Goal: Transaction & Acquisition: Purchase product/service

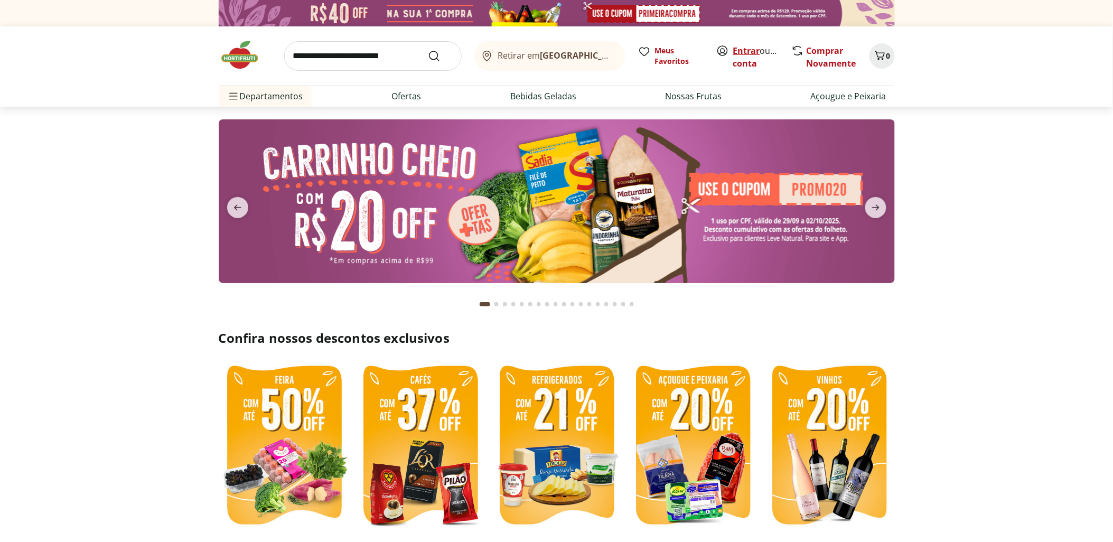
click at [745, 52] on link "Entrar" at bounding box center [746, 51] width 27 height 12
click at [694, 97] on link "Nossas Frutas" at bounding box center [693, 96] width 57 height 13
select select "**********"
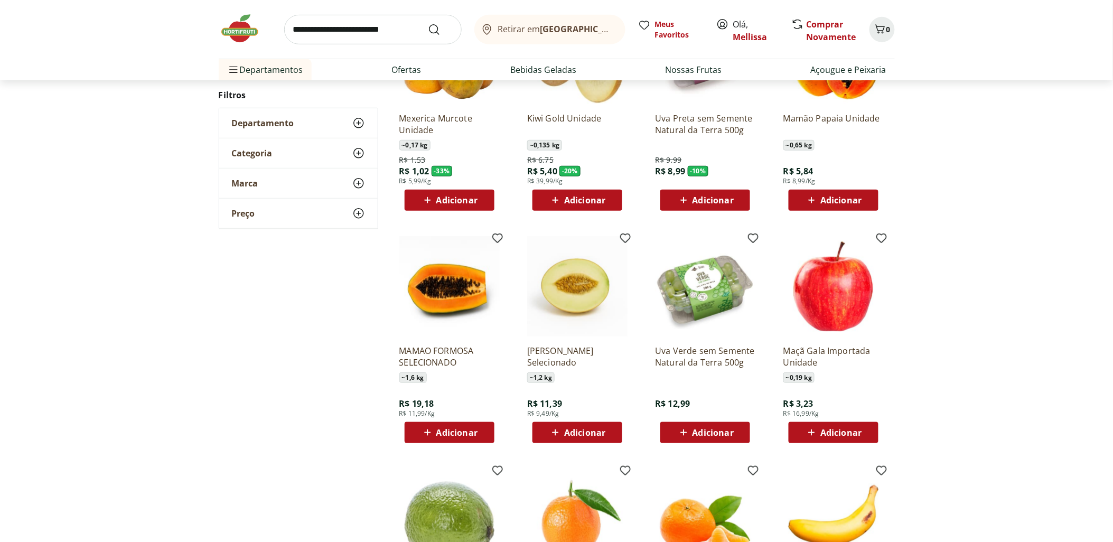
scroll to position [293, 0]
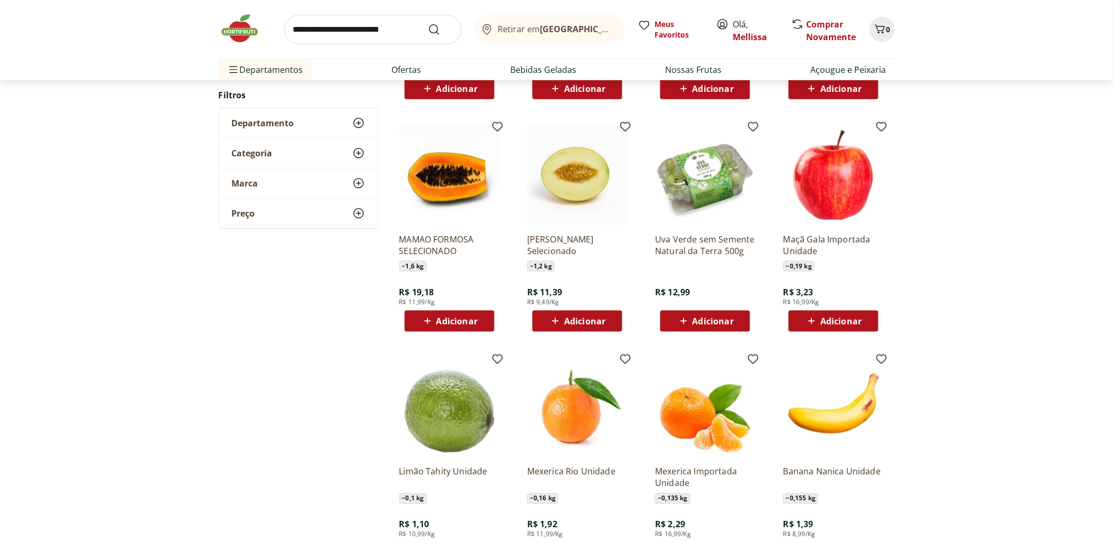
click at [706, 324] on span "Adicionar" at bounding box center [713, 321] width 41 height 8
click at [736, 321] on icon at bounding box center [735, 320] width 6 height 6
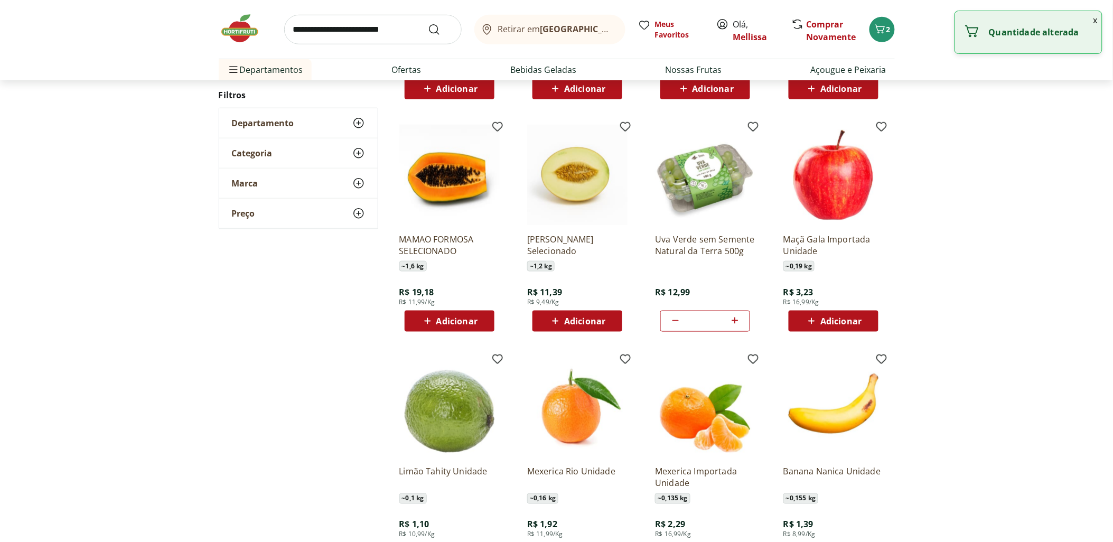
click at [736, 321] on icon at bounding box center [735, 320] width 6 height 6
type input "*"
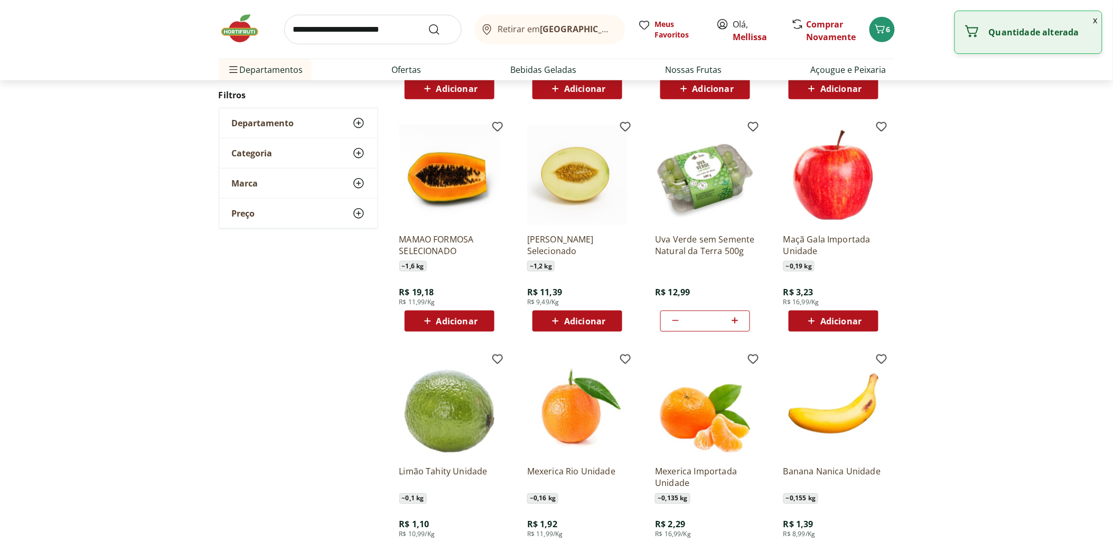
scroll to position [469, 0]
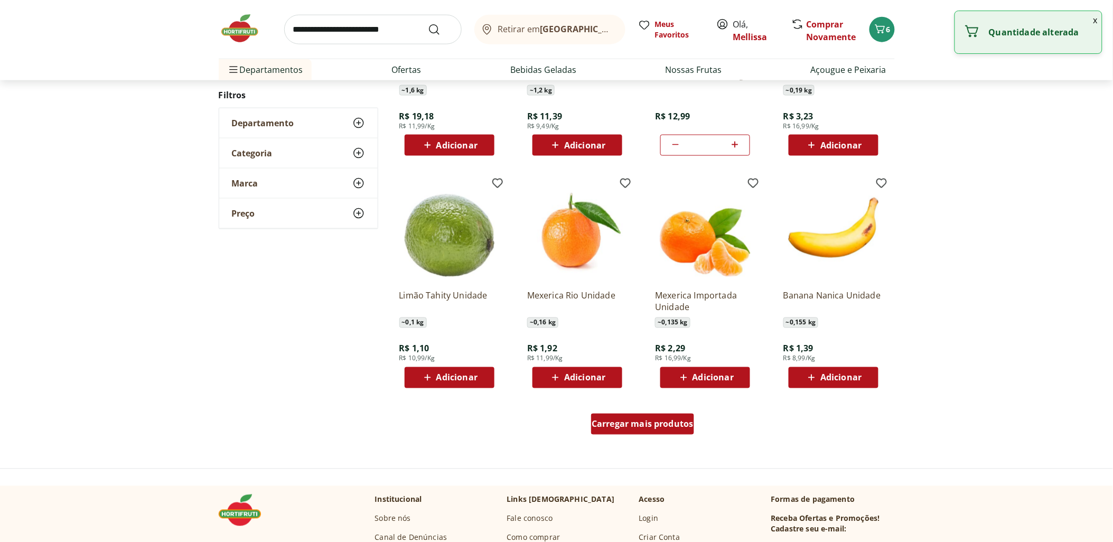
click at [666, 421] on span "Carregar mais produtos" at bounding box center [643, 424] width 102 height 8
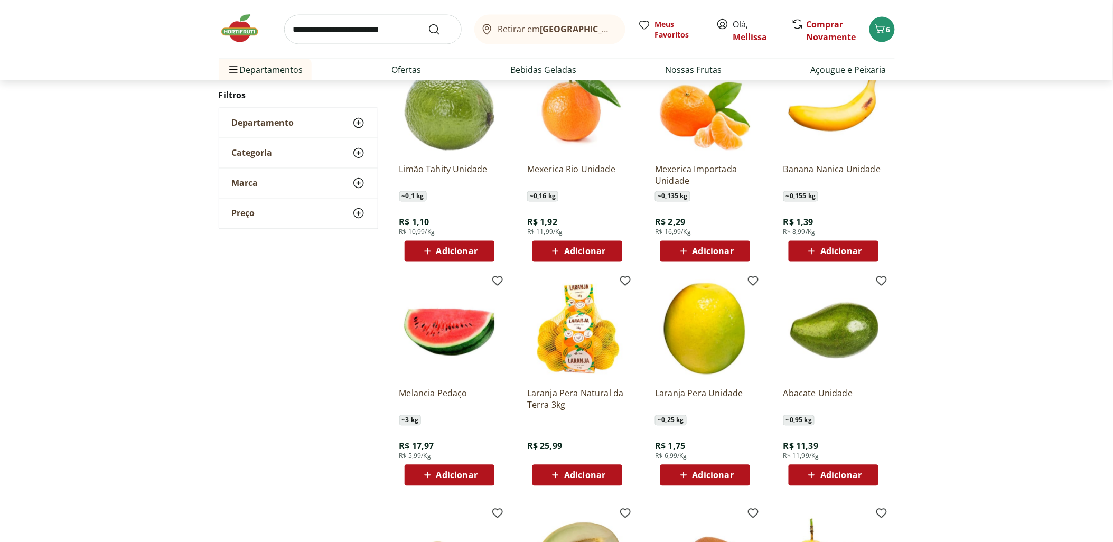
scroll to position [528, 0]
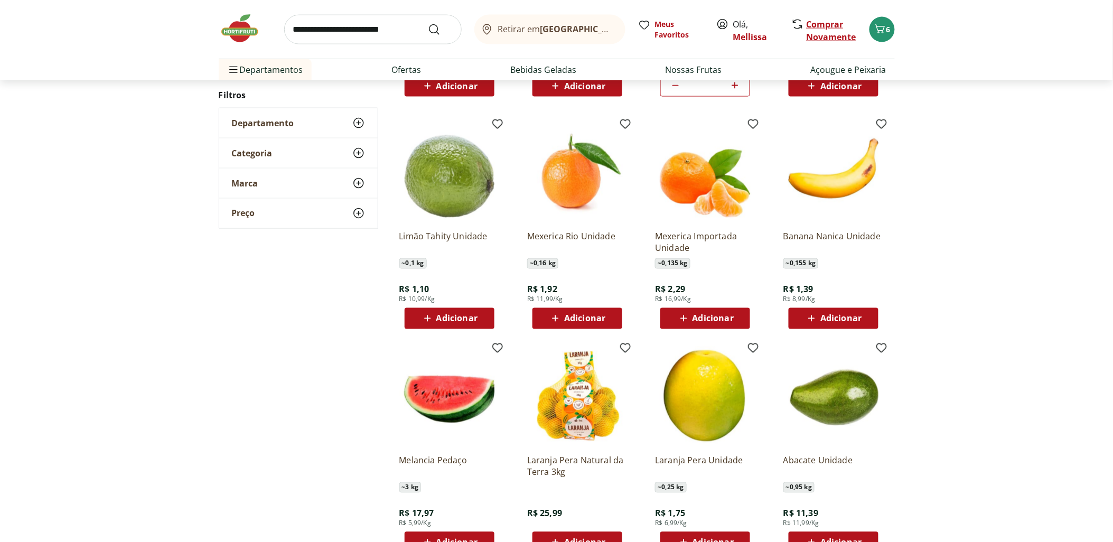
click at [811, 22] on link "Comprar Novamente" at bounding box center [832, 30] width 50 height 24
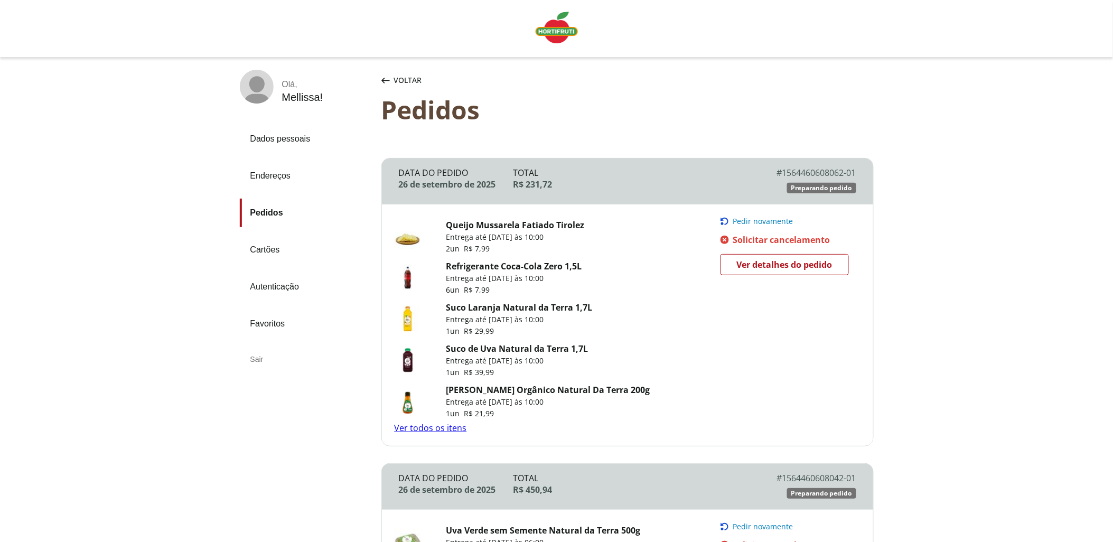
click at [763, 219] on span "Pedir novamente" at bounding box center [763, 221] width 60 height 8
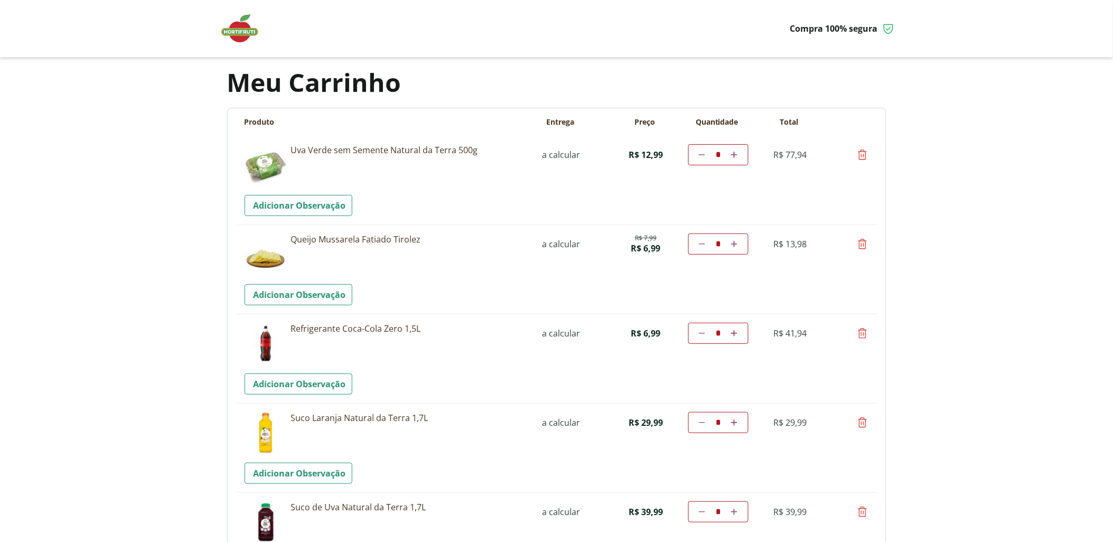
click at [863, 151] on icon at bounding box center [862, 154] width 13 height 13
type input "*"
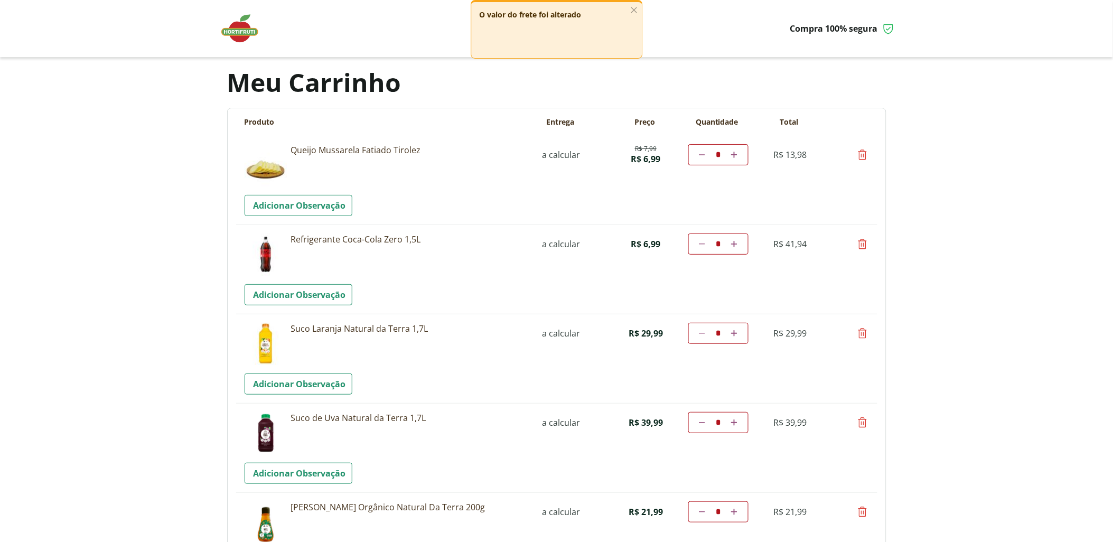
click at [858, 156] on icon at bounding box center [862, 154] width 13 height 13
type input "*"
click at [858, 156] on icon at bounding box center [862, 154] width 13 height 13
type input "*"
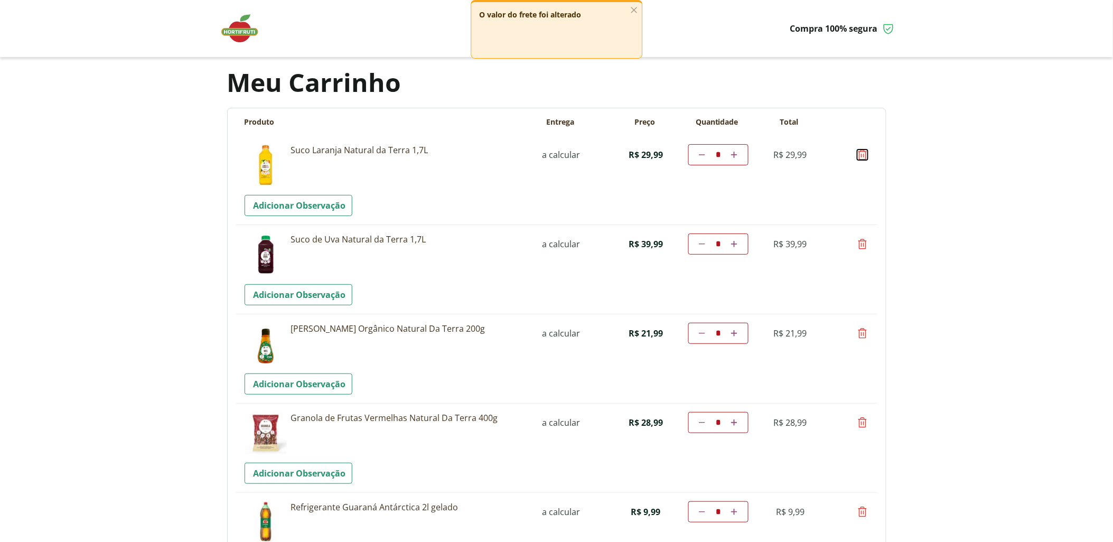
click at [858, 156] on icon at bounding box center [862, 154] width 13 height 13
type input "*"
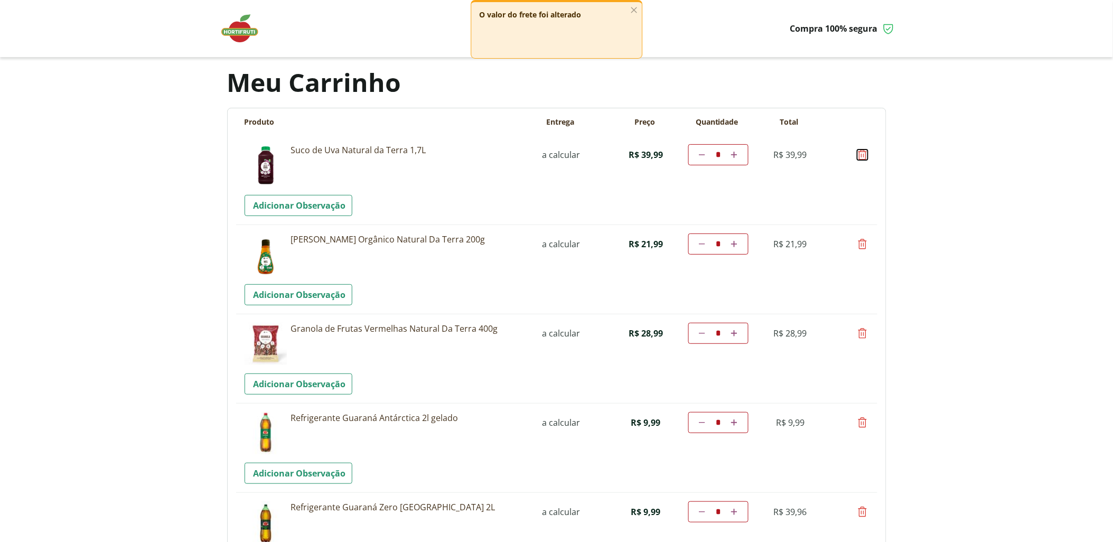
click at [858, 156] on icon at bounding box center [862, 154] width 13 height 13
type input "*"
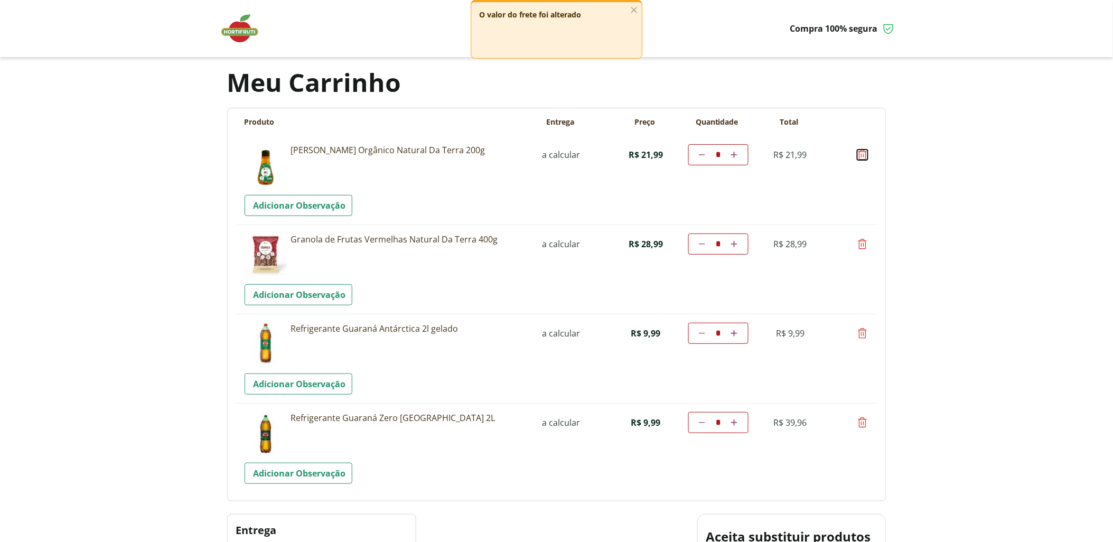
click at [858, 156] on icon at bounding box center [862, 154] width 13 height 13
type input "*"
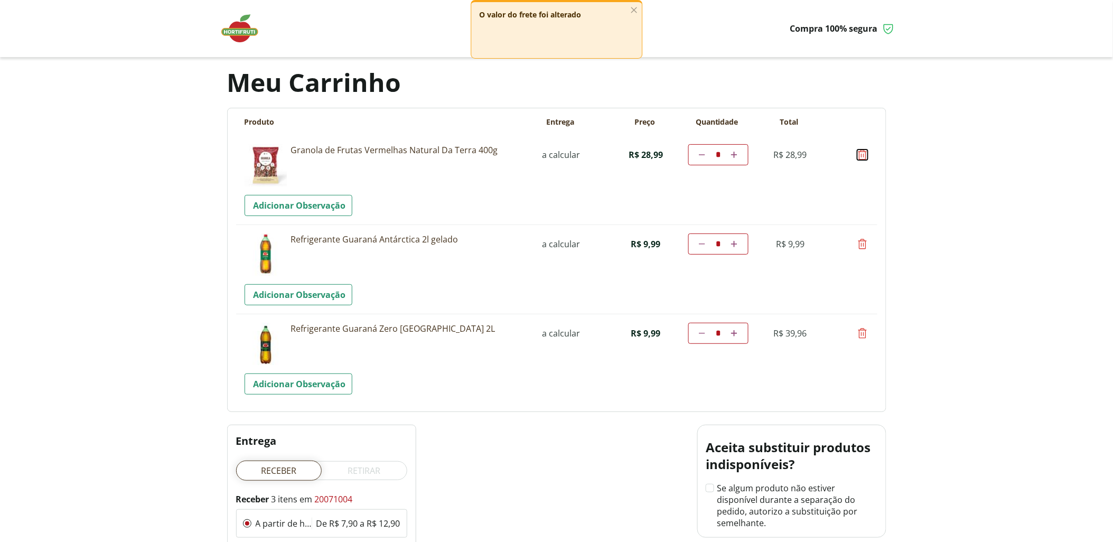
click at [858, 156] on icon at bounding box center [862, 154] width 13 height 13
type input "*"
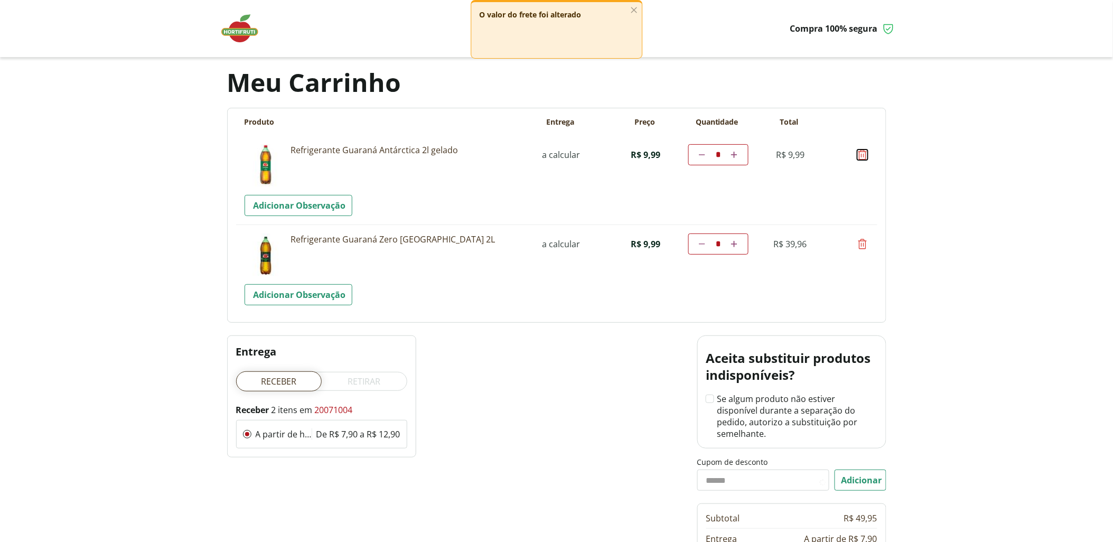
click at [858, 156] on icon at bounding box center [862, 154] width 13 height 13
type input "*"
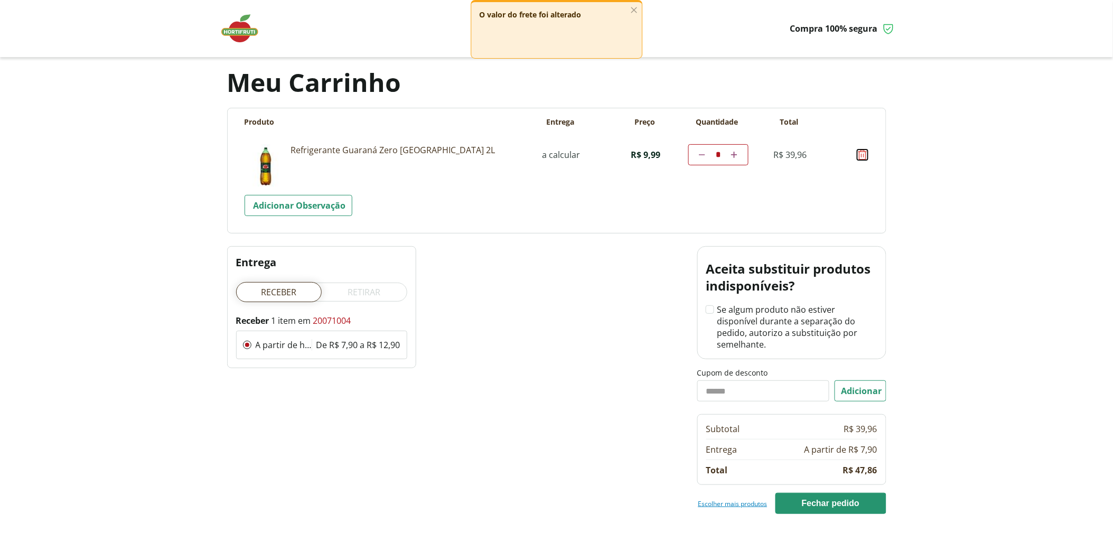
click at [858, 156] on icon at bounding box center [862, 154] width 13 height 13
type input "*"
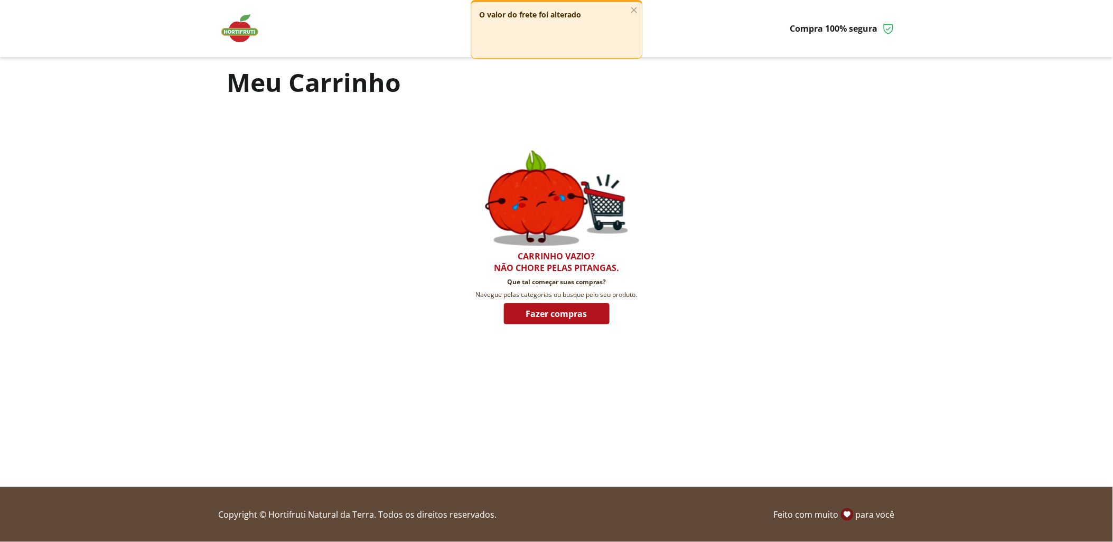
click at [241, 25] on img at bounding box center [245, 29] width 53 height 32
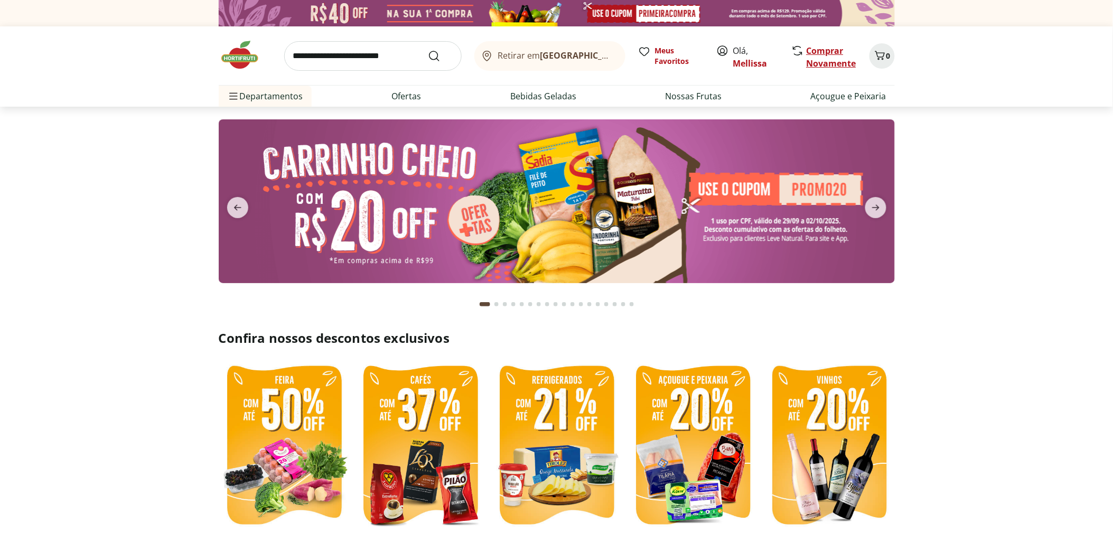
click at [836, 59] on link "Comprar Novamente" at bounding box center [832, 57] width 50 height 24
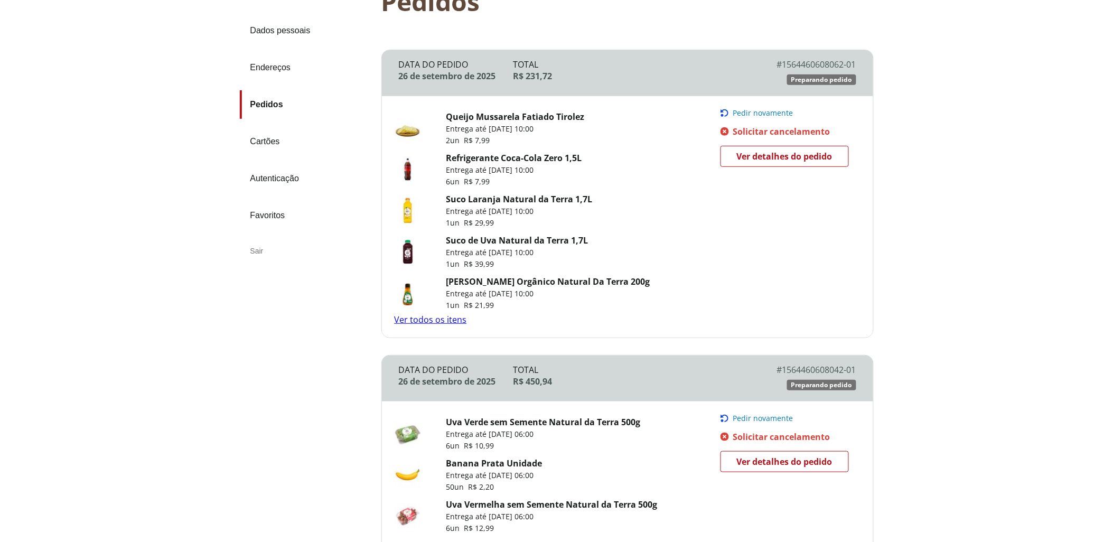
scroll to position [235, 0]
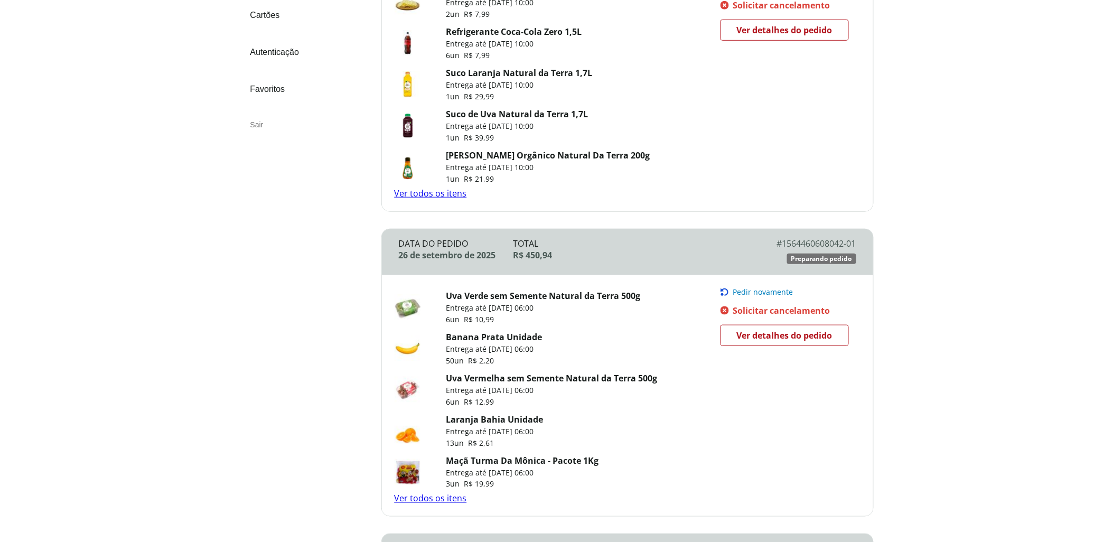
click at [770, 293] on span "Pedir novamente" at bounding box center [763, 292] width 60 height 8
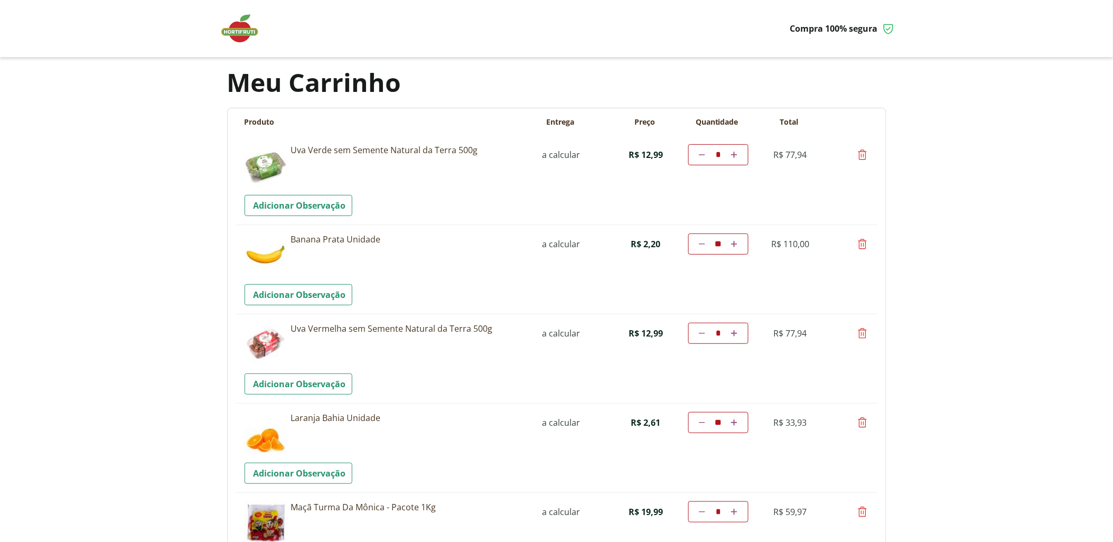
click at [246, 27] on img at bounding box center [245, 29] width 53 height 32
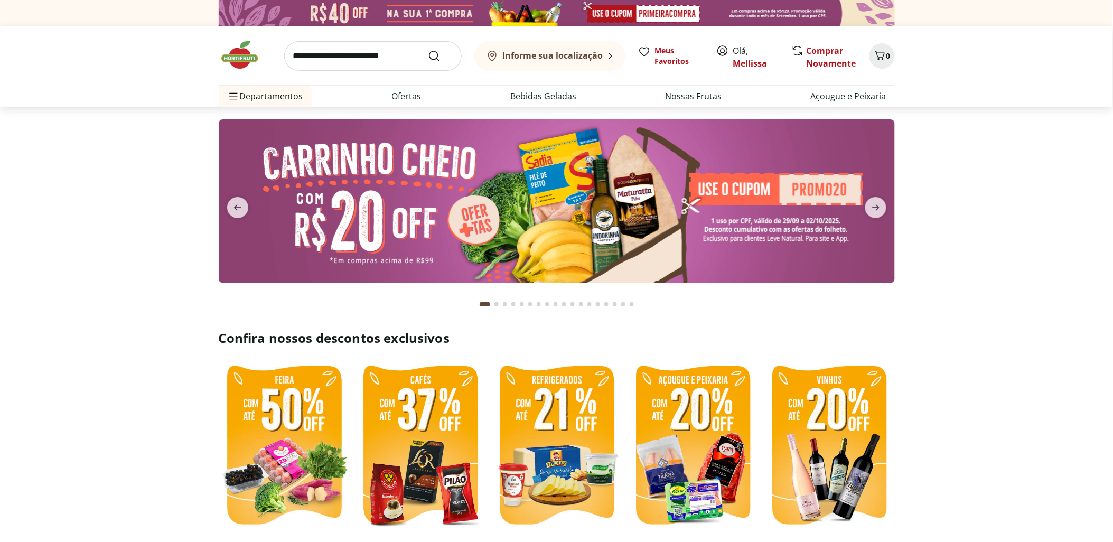
click at [365, 53] on input "search" at bounding box center [372, 56] width 177 height 30
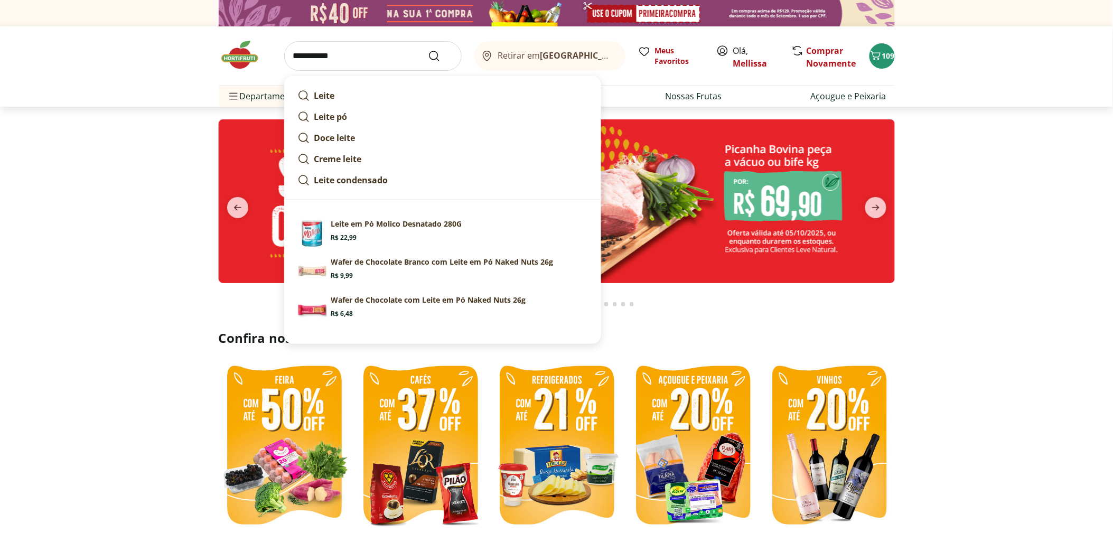
type input "**********"
click at [428, 50] on button "Submit Search" at bounding box center [440, 56] width 25 height 13
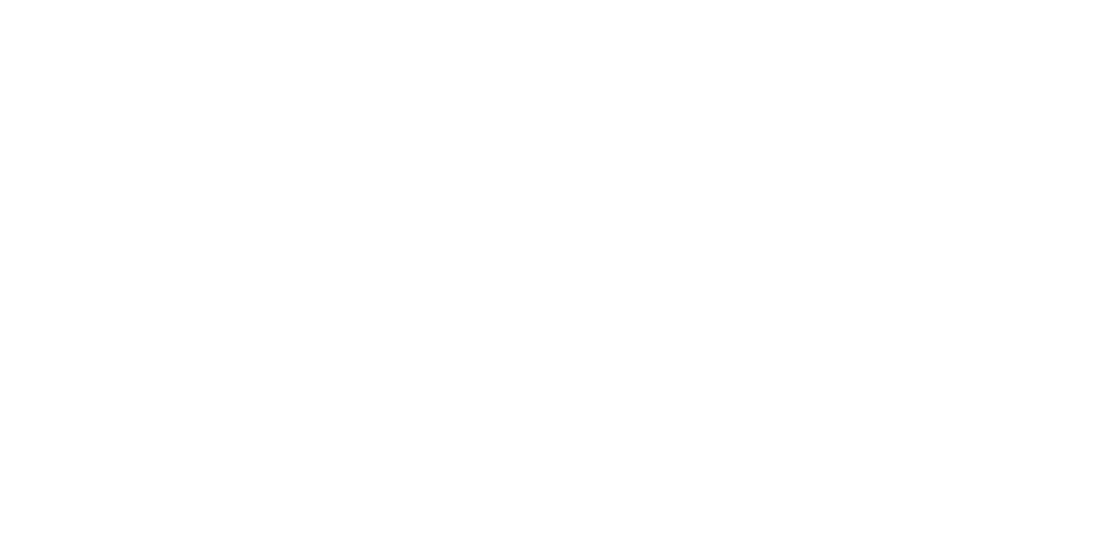
select select "**********"
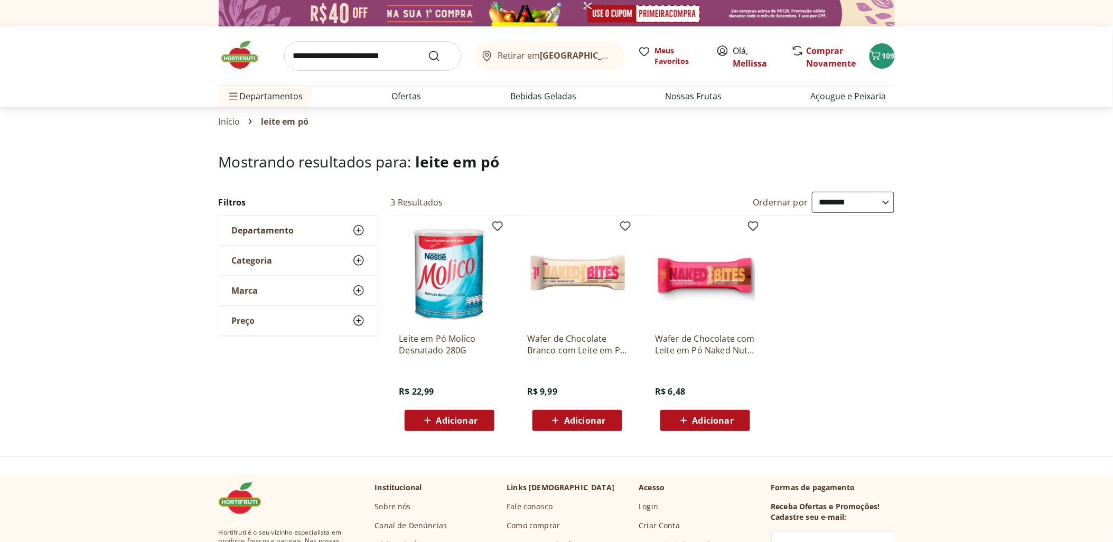
click at [445, 417] on span "Adicionar" at bounding box center [456, 420] width 41 height 8
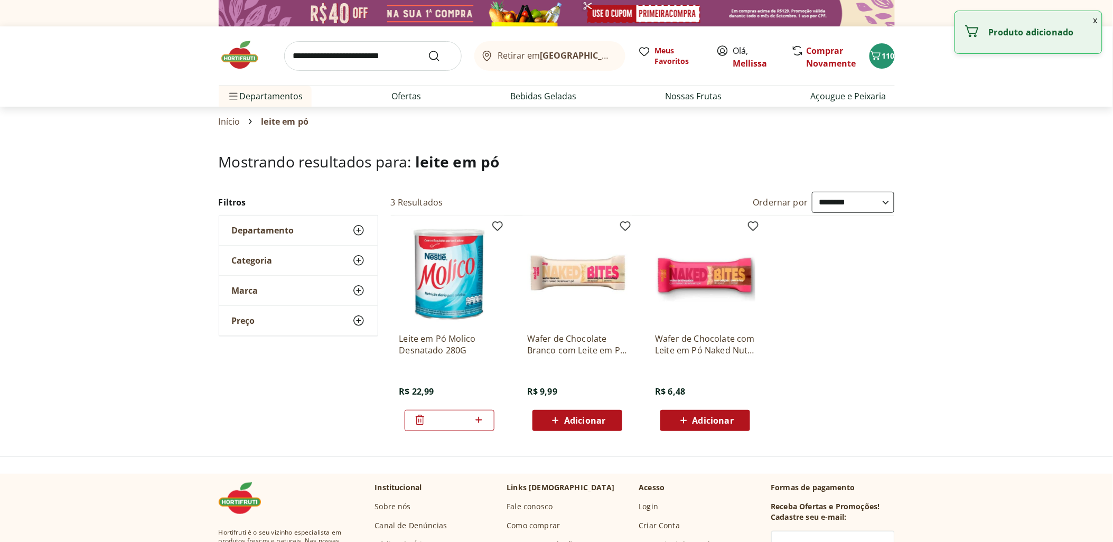
click at [352, 42] on input "search" at bounding box center [372, 56] width 177 height 30
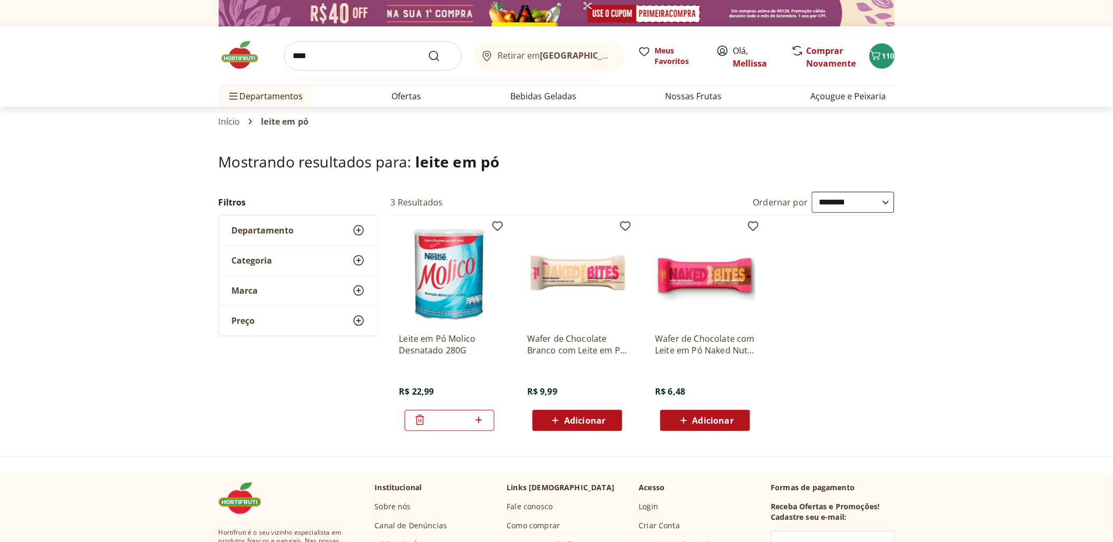
type input "****"
click at [428, 50] on button "Submit Search" at bounding box center [440, 56] width 25 height 13
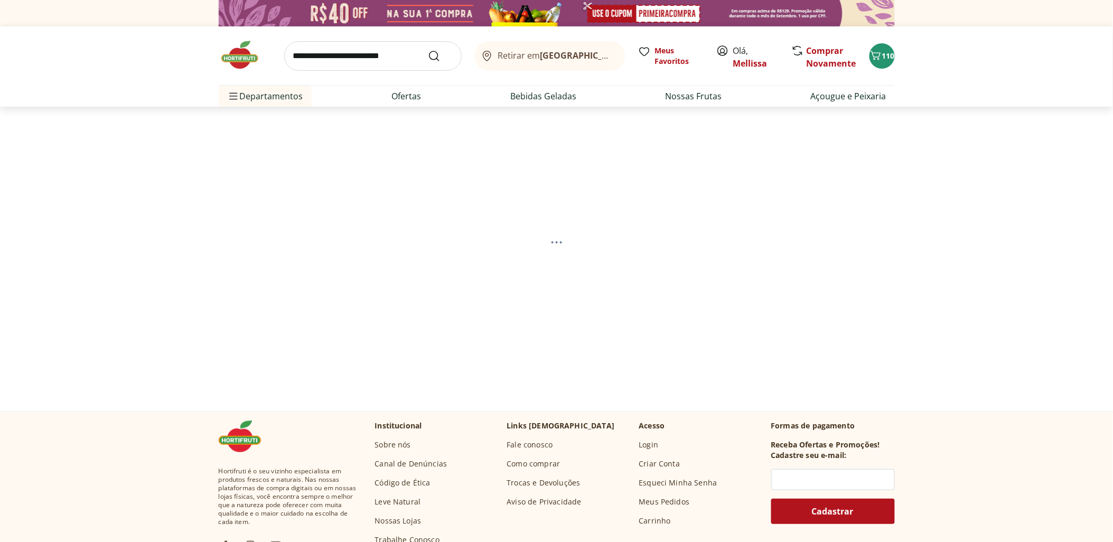
select select "**********"
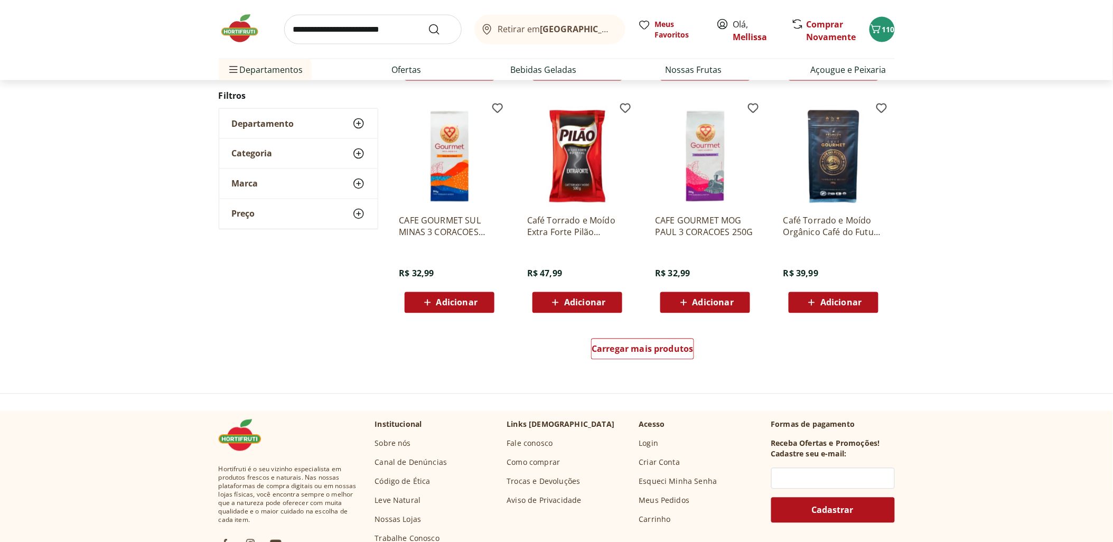
scroll to position [587, 0]
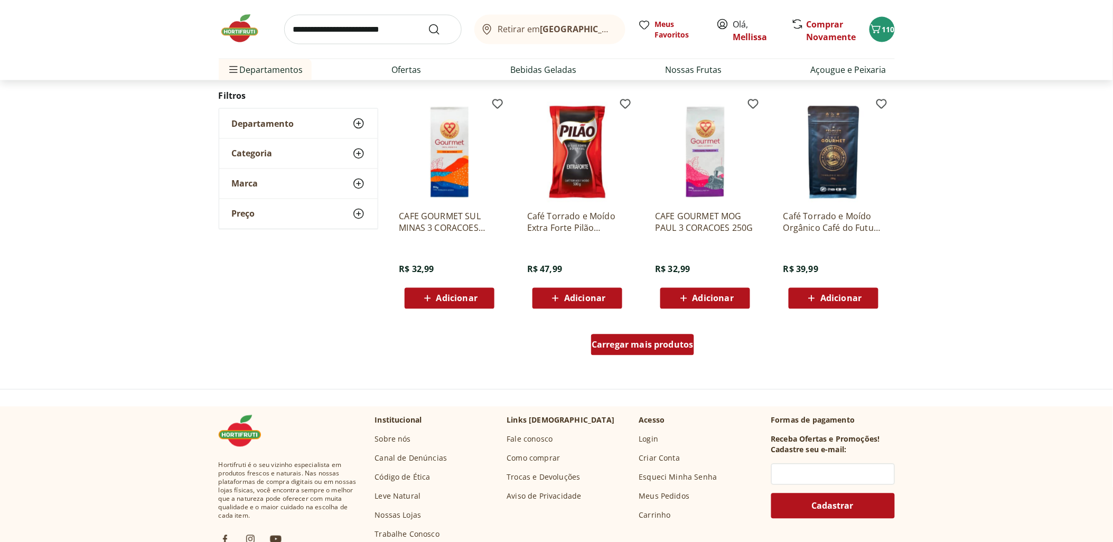
click at [656, 345] on span "Carregar mais produtos" at bounding box center [643, 345] width 102 height 8
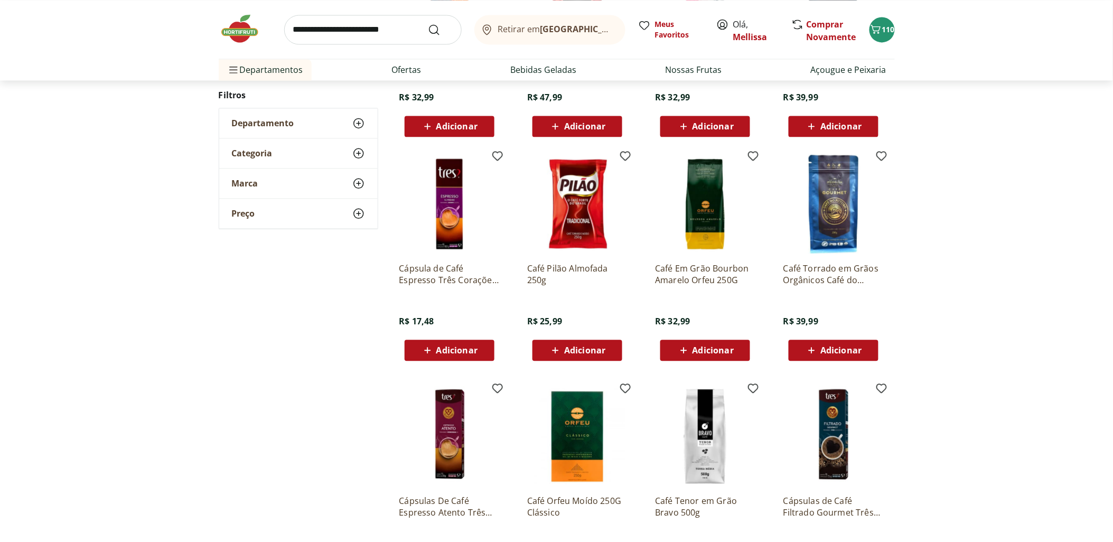
scroll to position [763, 0]
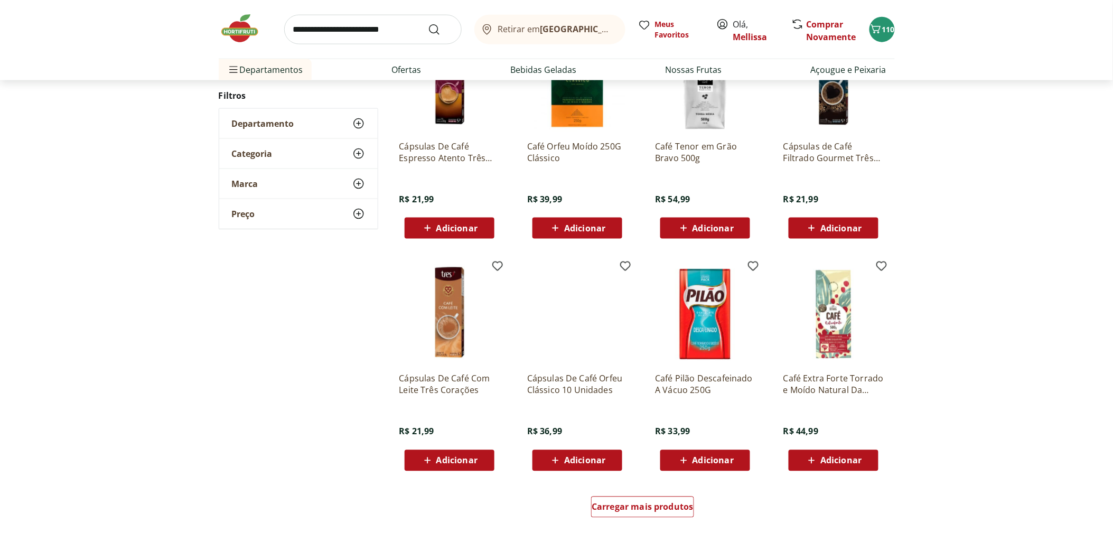
scroll to position [481, 0]
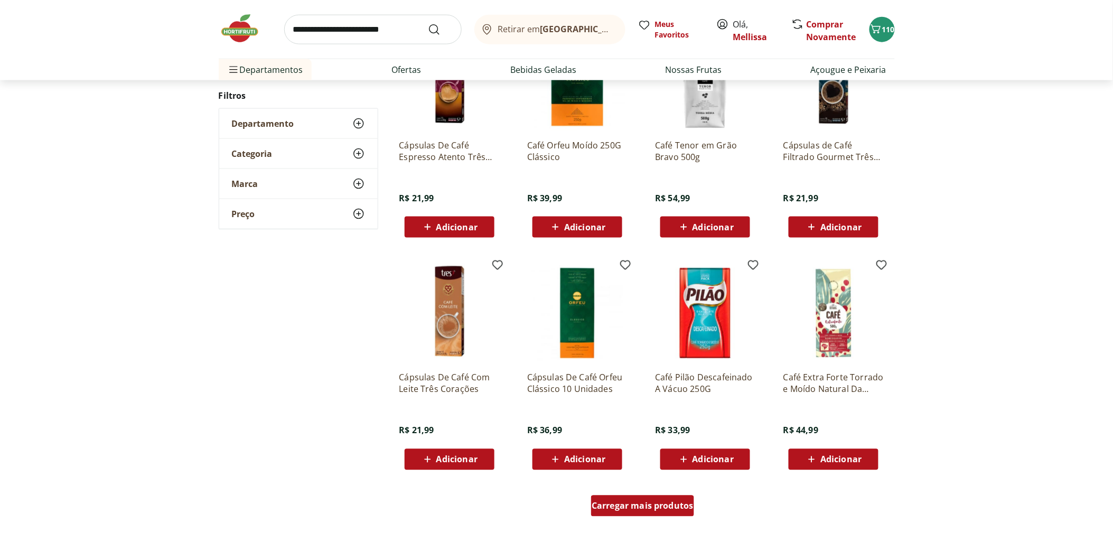
click at [692, 502] on span "Carregar mais produtos" at bounding box center [643, 506] width 102 height 8
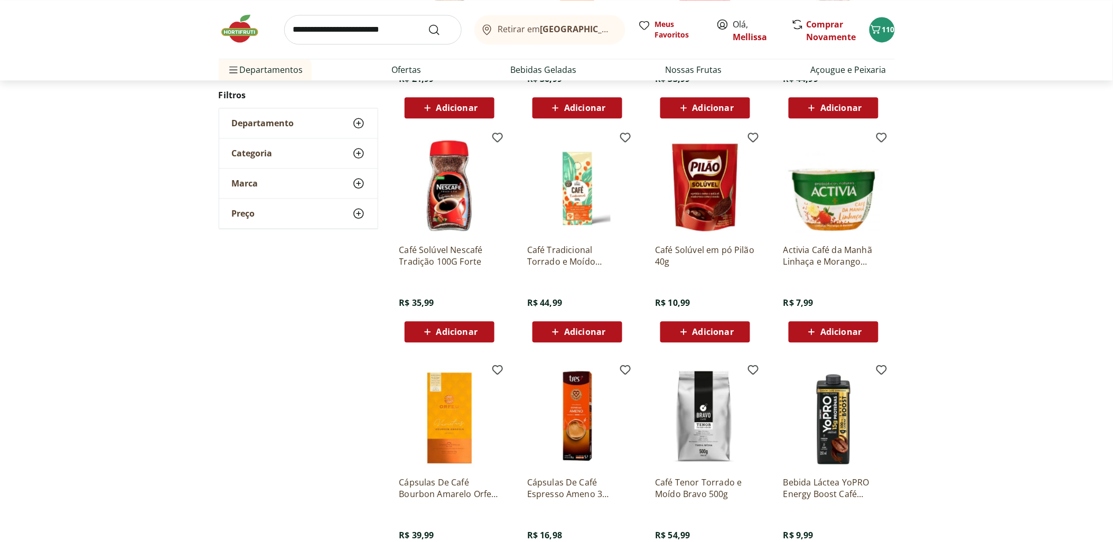
scroll to position [320, 0]
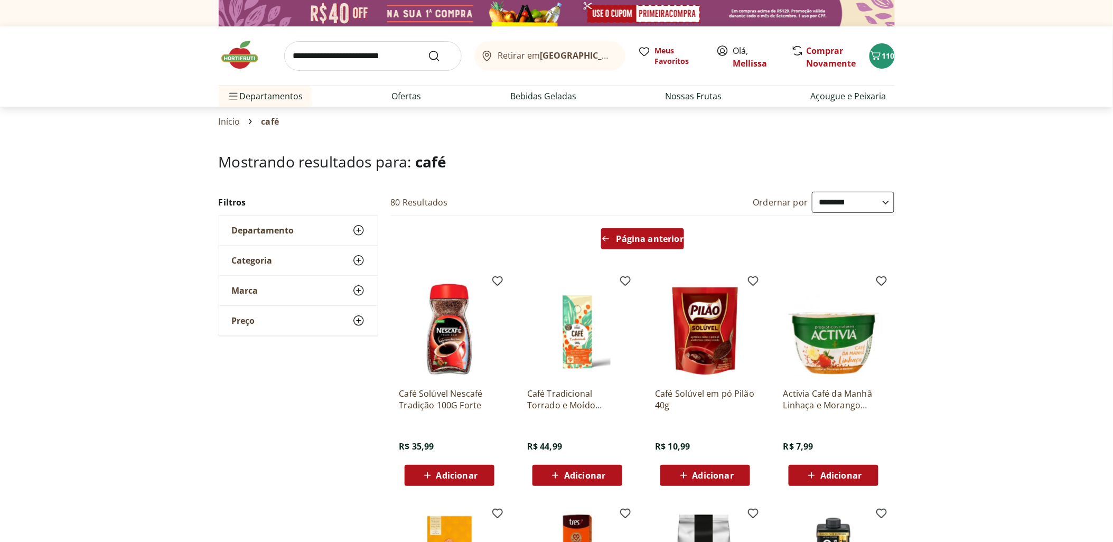
click at [672, 246] on div "Página anterior" at bounding box center [642, 238] width 83 height 21
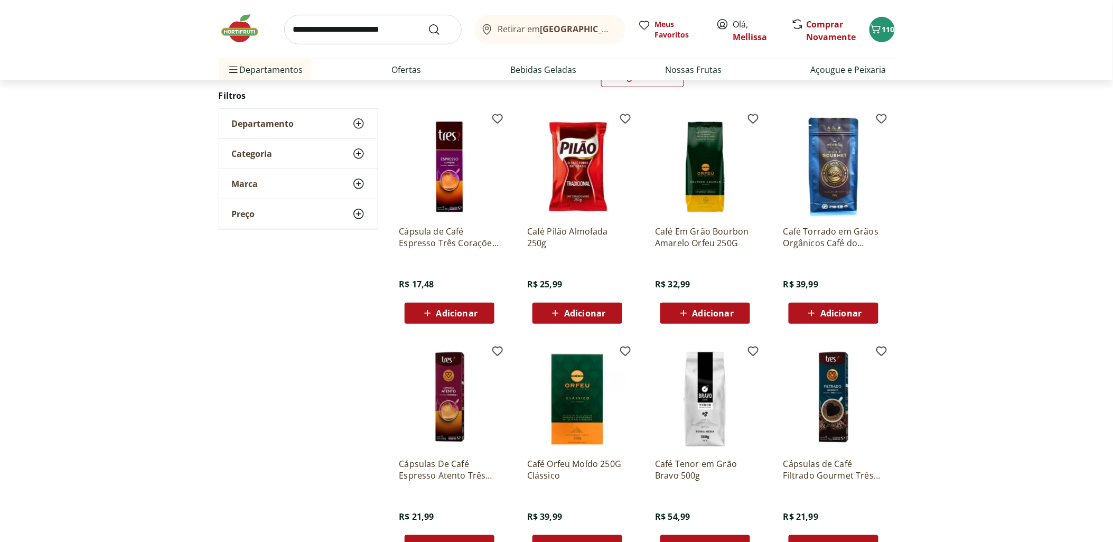
scroll to position [176, 0]
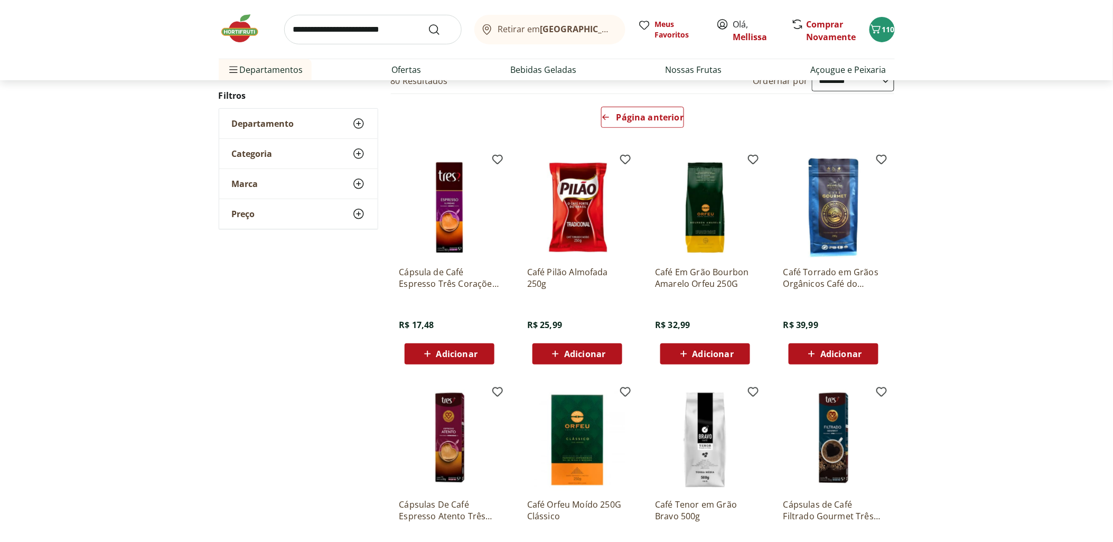
scroll to position [59, 0]
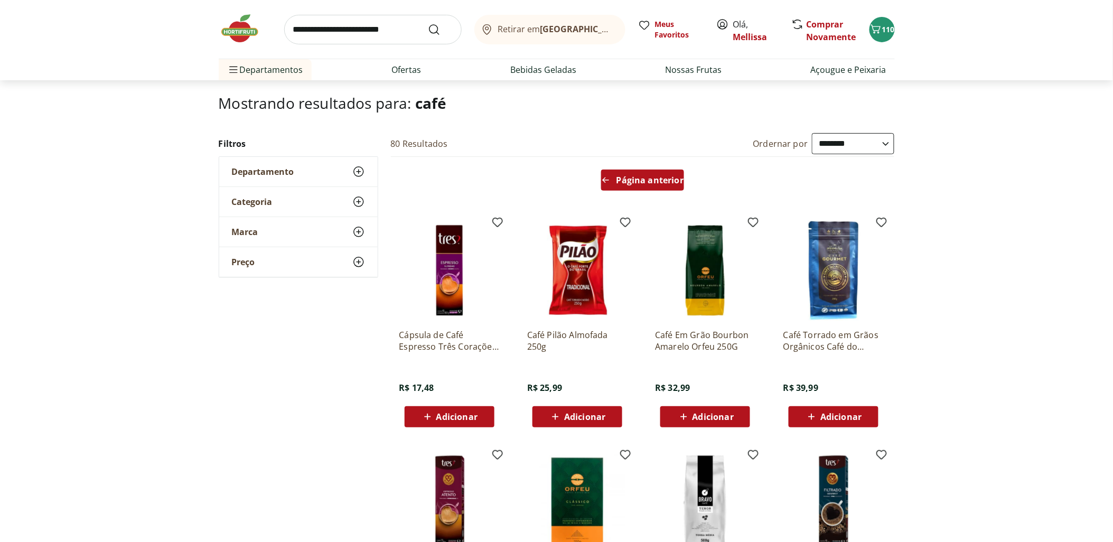
click at [645, 176] on span "Página anterior" at bounding box center [649, 180] width 67 height 8
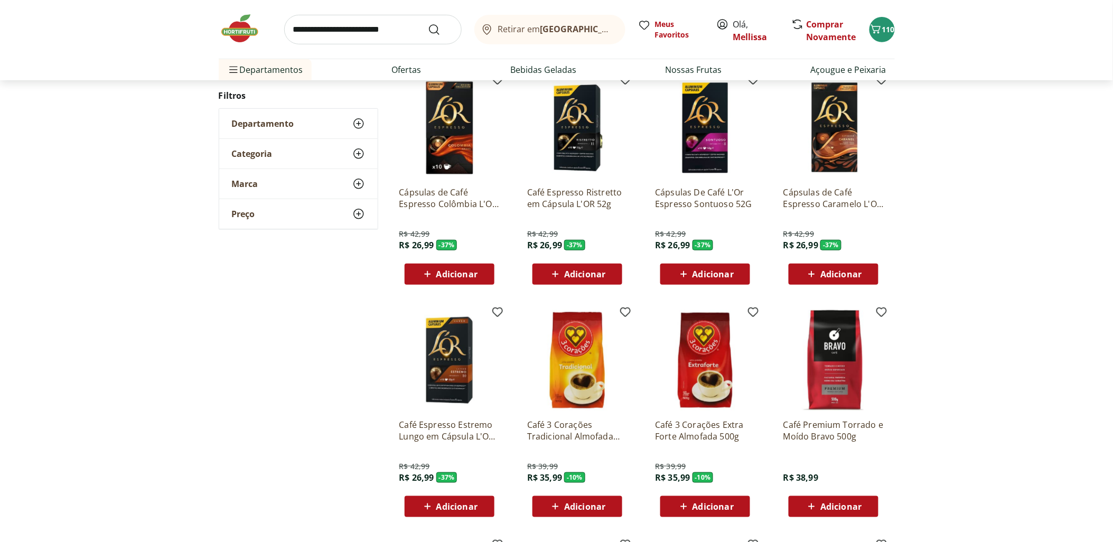
scroll to position [235, 0]
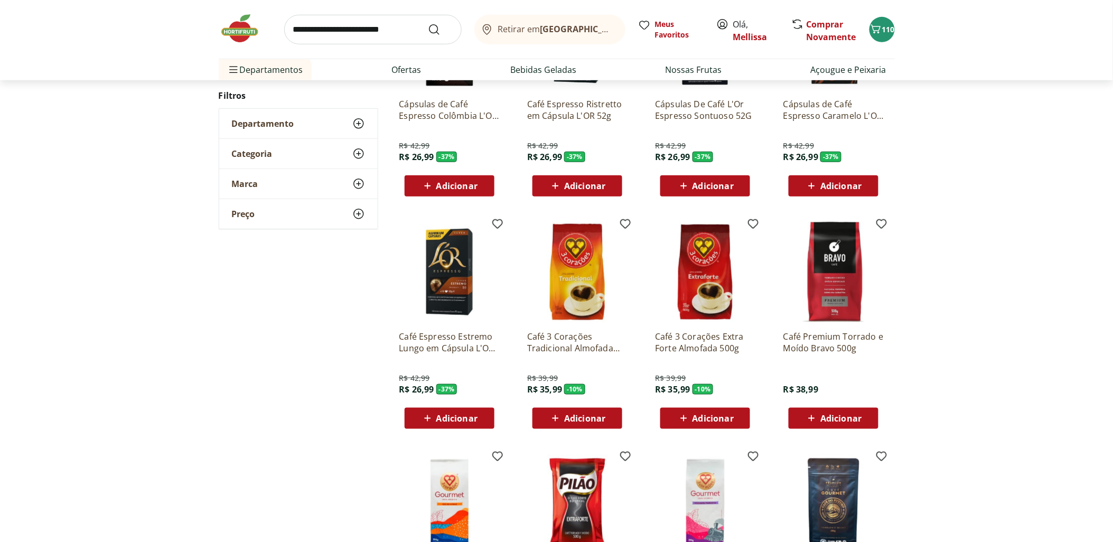
click at [842, 423] on span "Adicionar" at bounding box center [840, 418] width 41 height 8
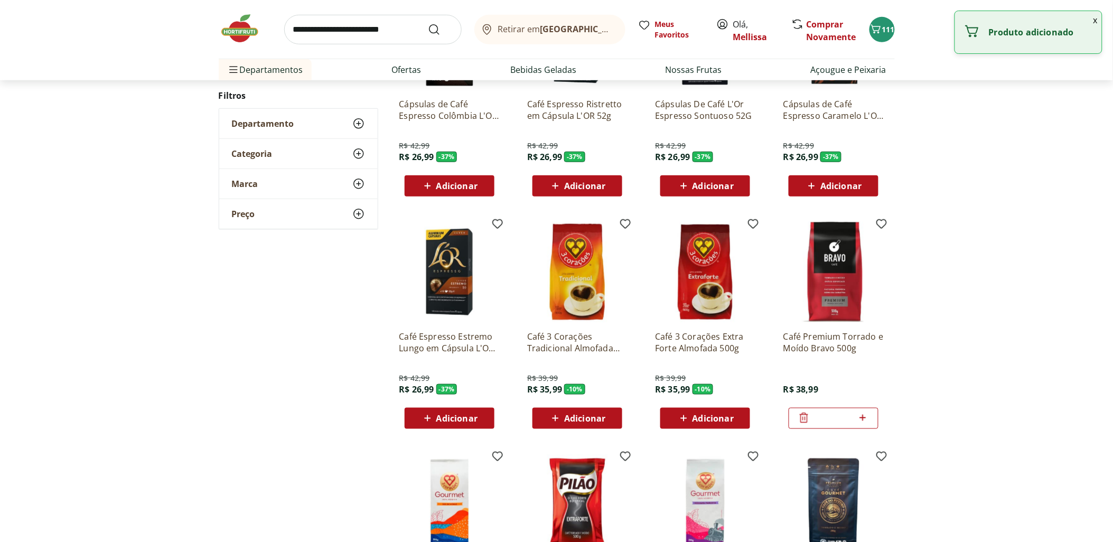
click at [861, 419] on icon at bounding box center [862, 418] width 13 height 13
type input "*"
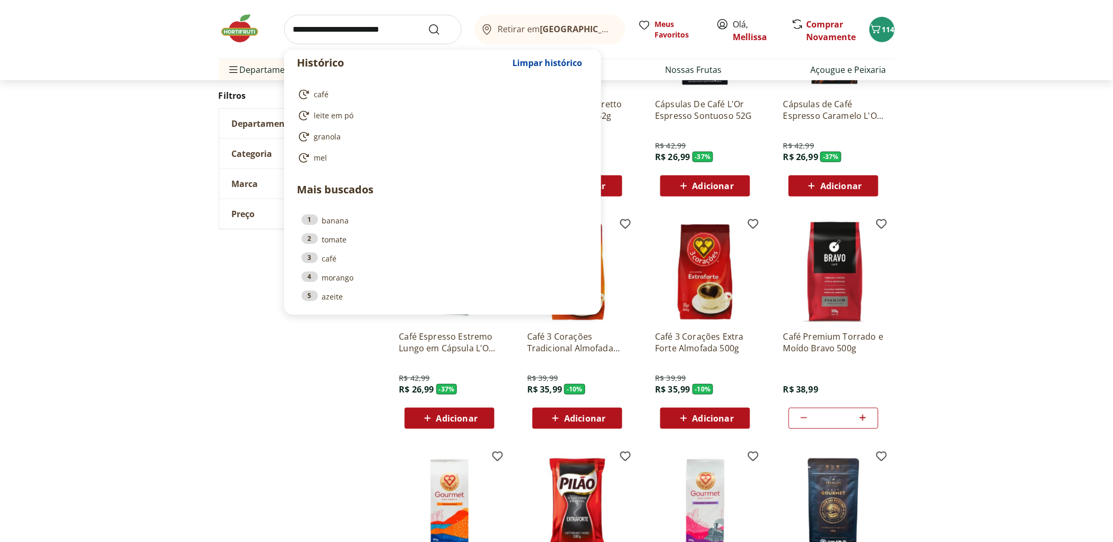
click at [339, 30] on input "search" at bounding box center [372, 30] width 177 height 30
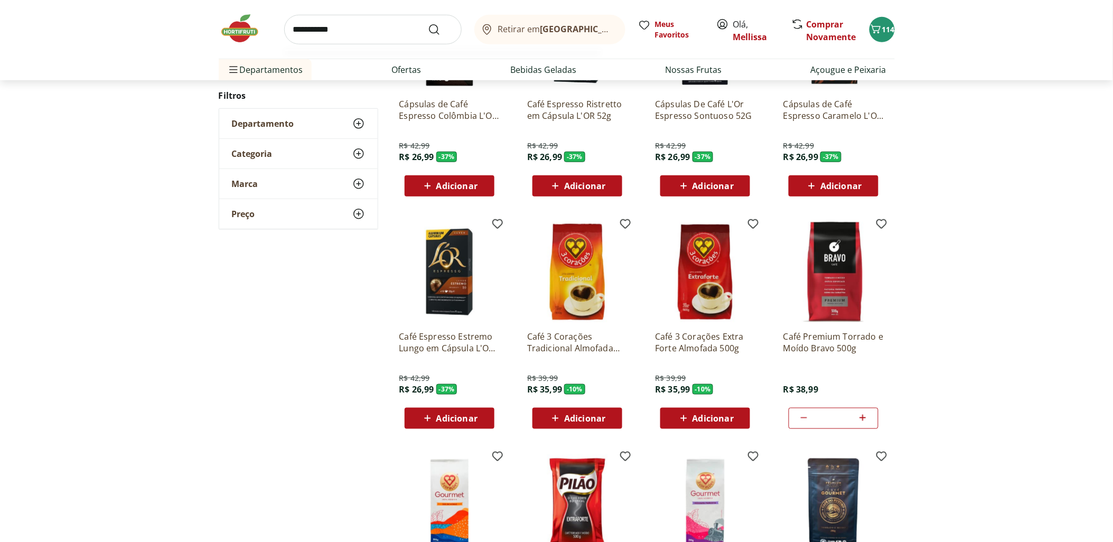
type input "**********"
click at [428, 23] on button "Submit Search" at bounding box center [440, 29] width 25 height 13
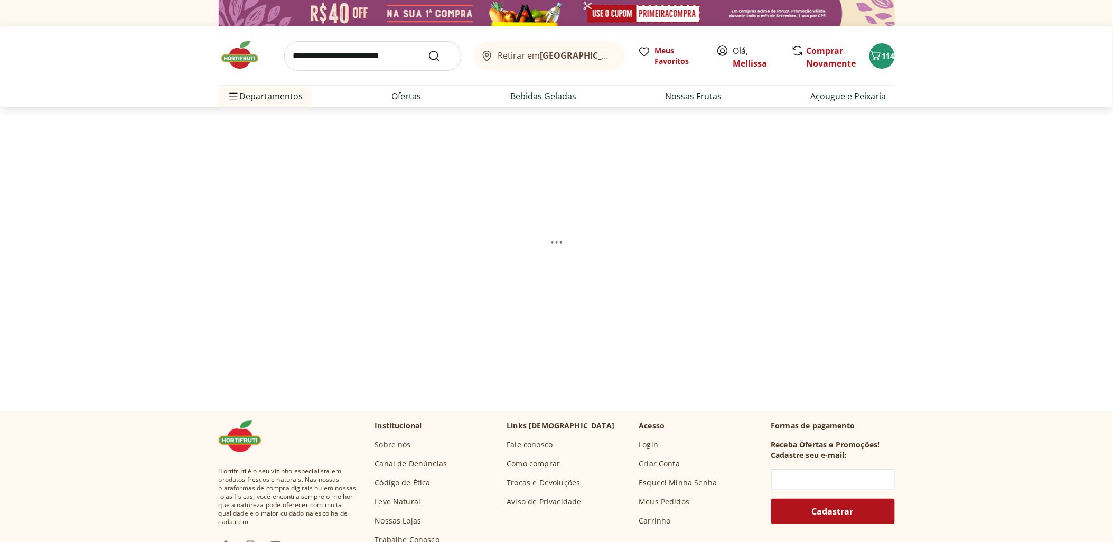
select select "**********"
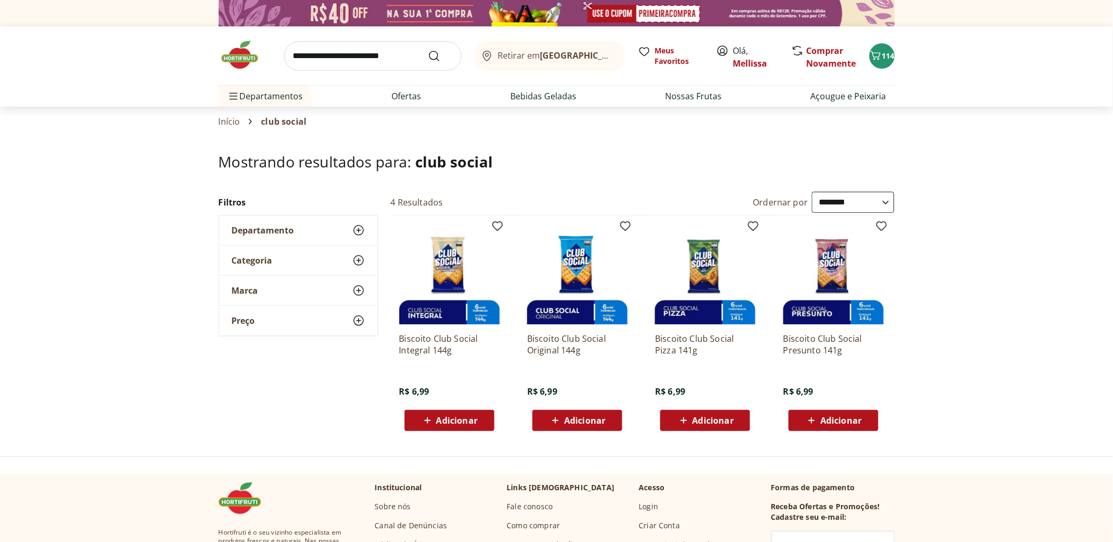
click at [472, 419] on span "Adicionar" at bounding box center [456, 420] width 41 height 8
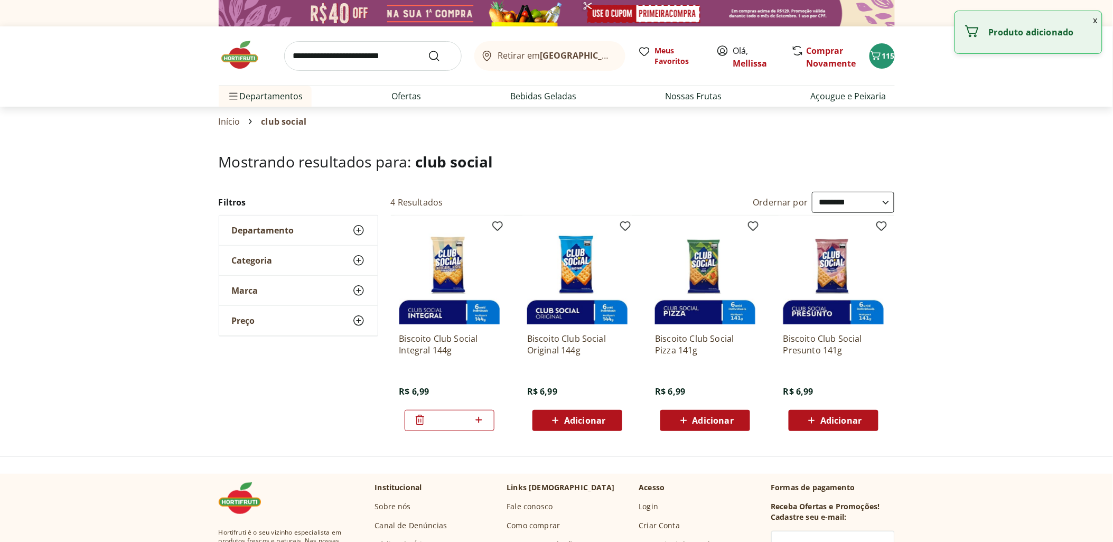
click at [483, 421] on icon at bounding box center [478, 420] width 13 height 13
click at [481, 421] on icon at bounding box center [478, 420] width 13 height 13
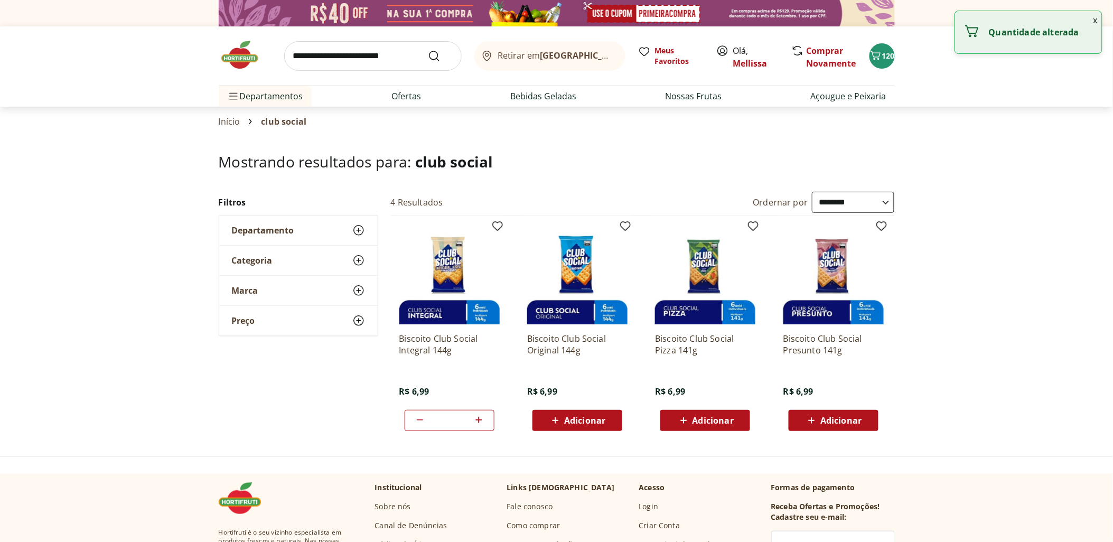
type input "*"
click at [613, 419] on div "Adicionar" at bounding box center [577, 420] width 73 height 19
click at [613, 419] on icon at bounding box center [606, 420] width 13 height 13
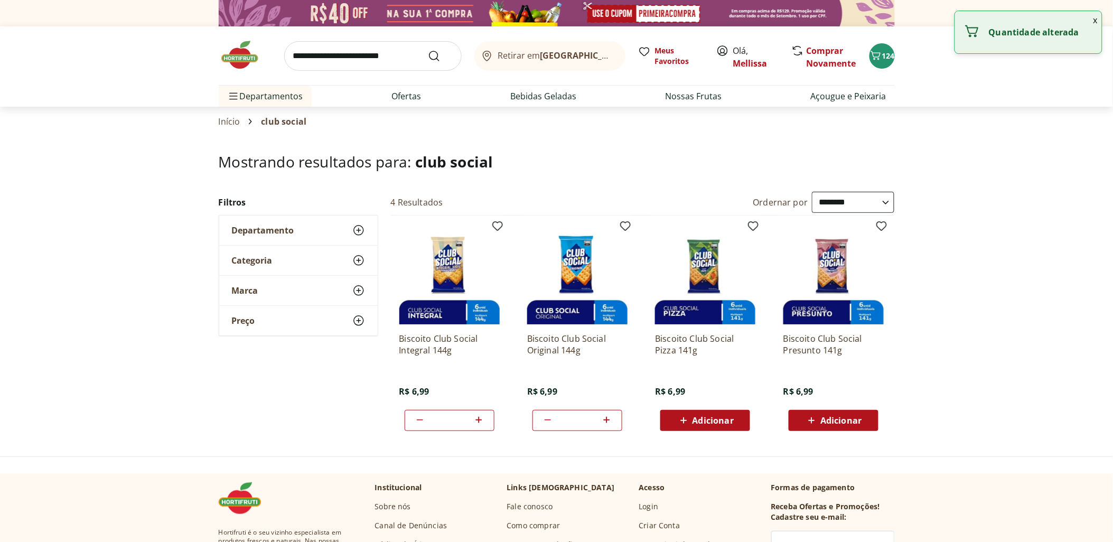
click at [613, 419] on icon at bounding box center [606, 420] width 13 height 13
type input "*"
click at [330, 43] on input "search" at bounding box center [372, 56] width 177 height 30
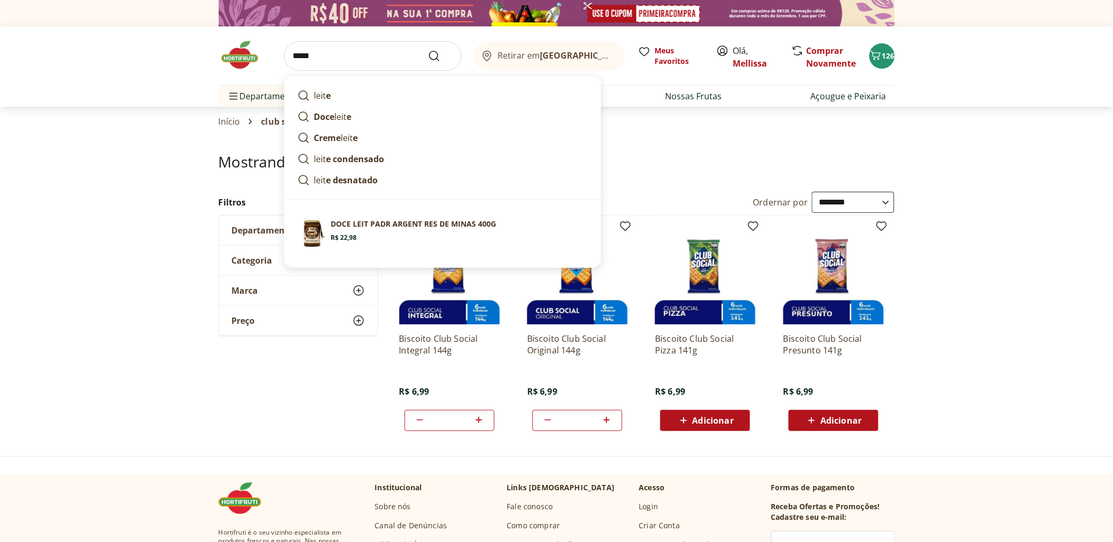
type input "*****"
click at [428, 50] on button "Submit Search" at bounding box center [440, 56] width 25 height 13
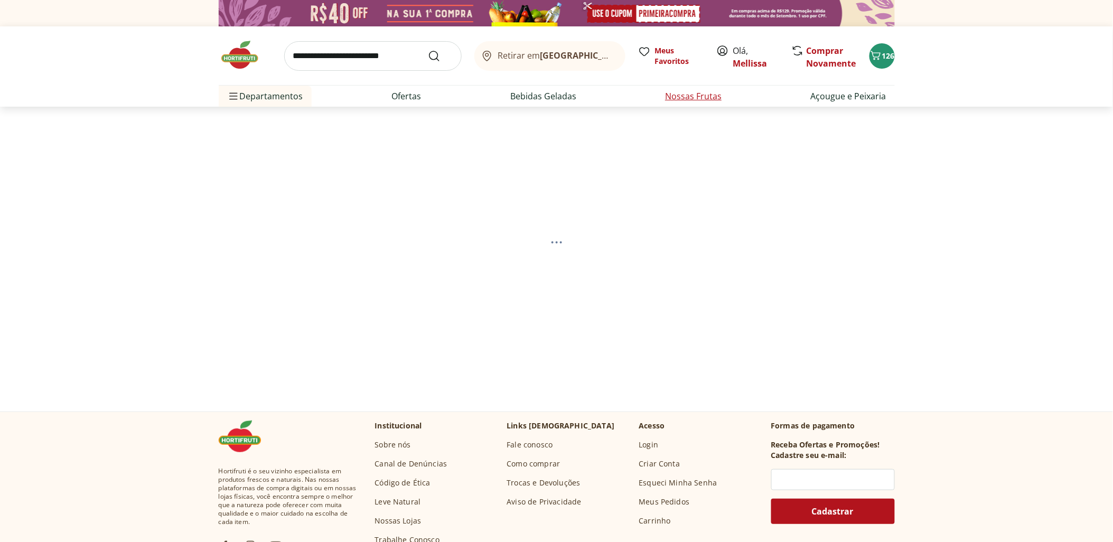
select select "**********"
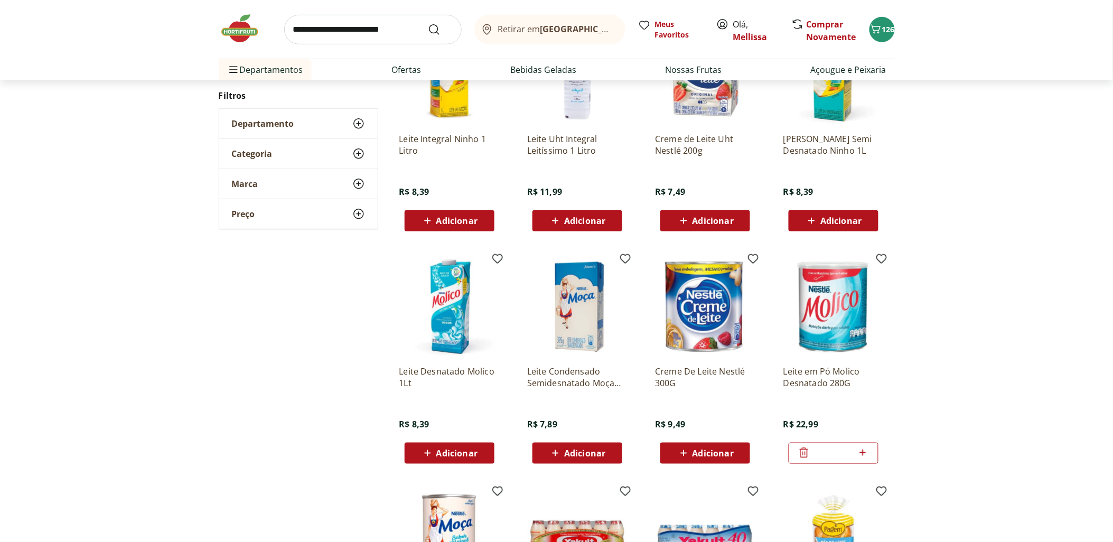
scroll to position [235, 0]
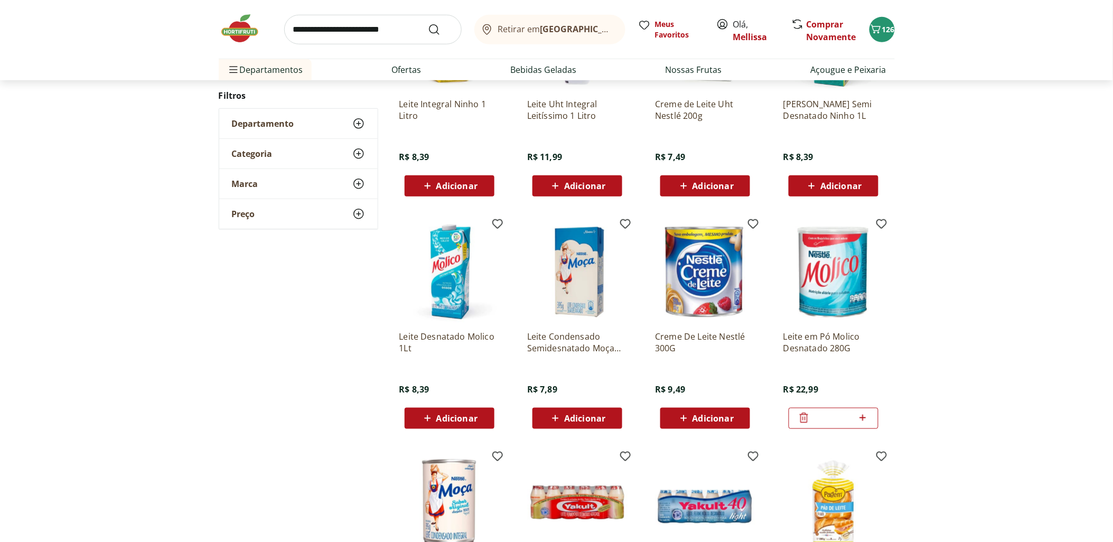
click at [479, 415] on div "Adicionar" at bounding box center [449, 418] width 73 height 19
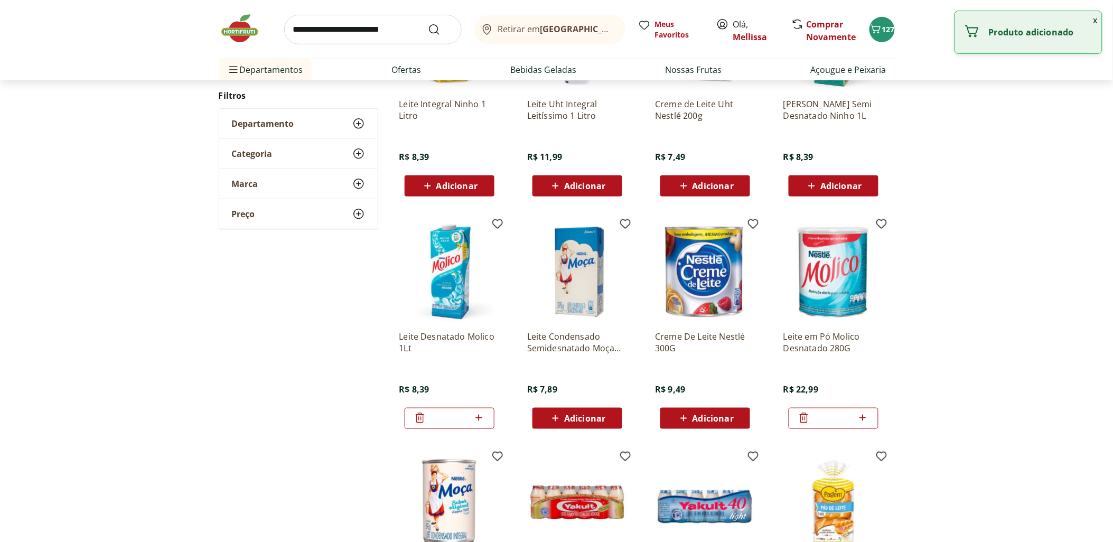
click at [480, 415] on icon at bounding box center [478, 418] width 13 height 13
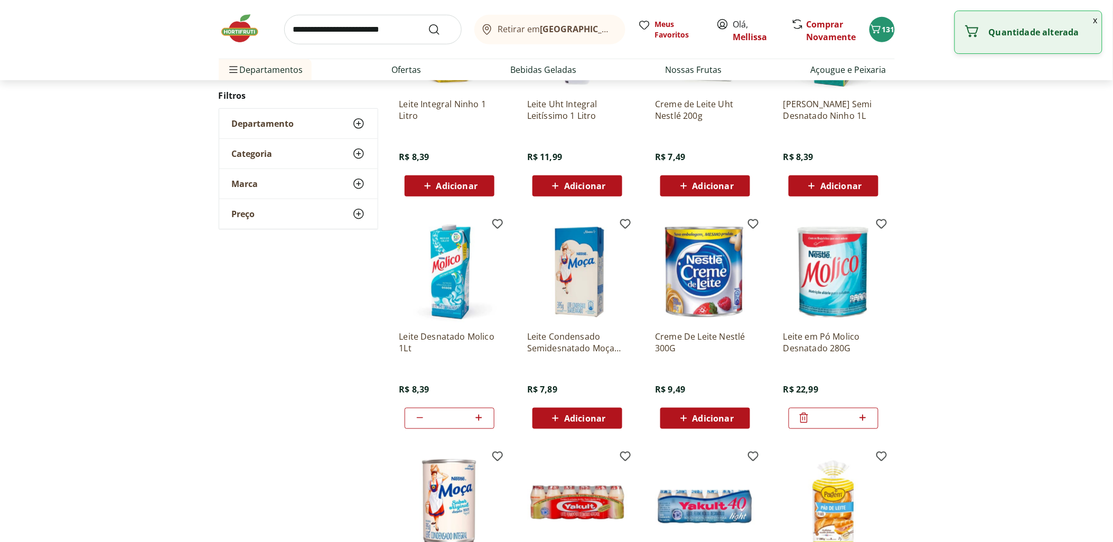
type input "*"
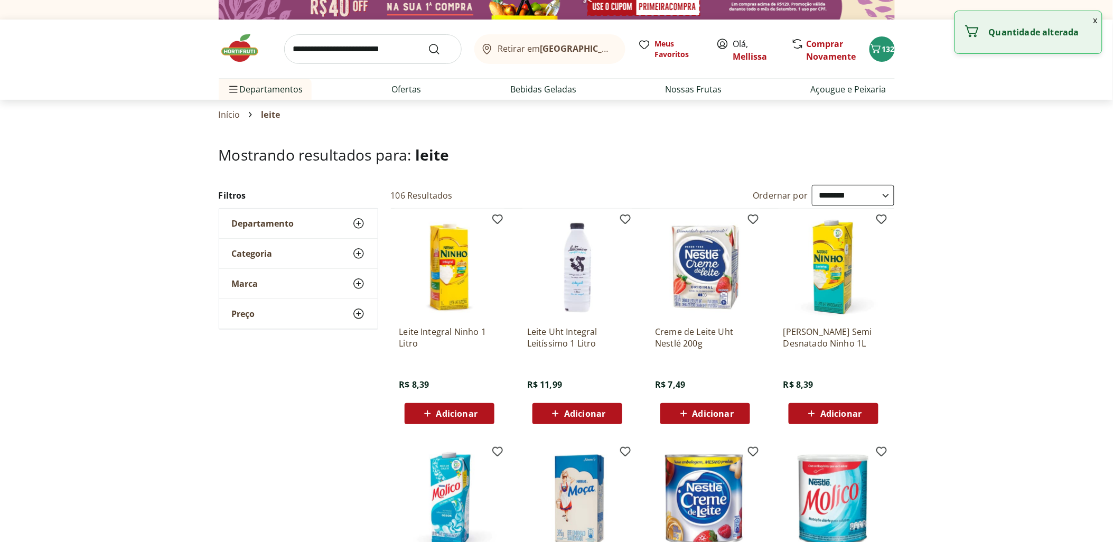
scroll to position [0, 0]
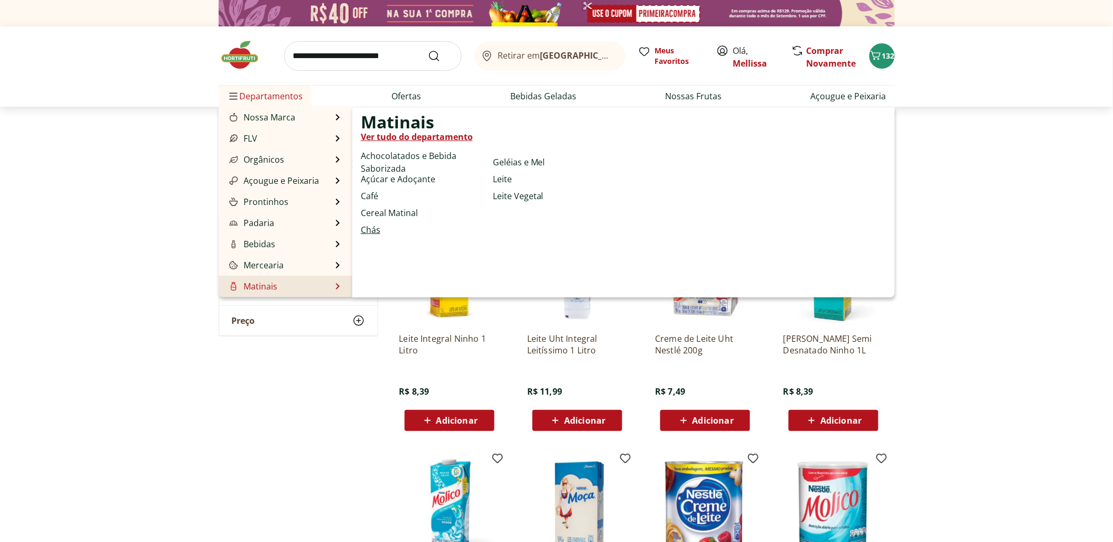
click at [378, 231] on link "Chás" at bounding box center [371, 229] width 20 height 13
select select "**********"
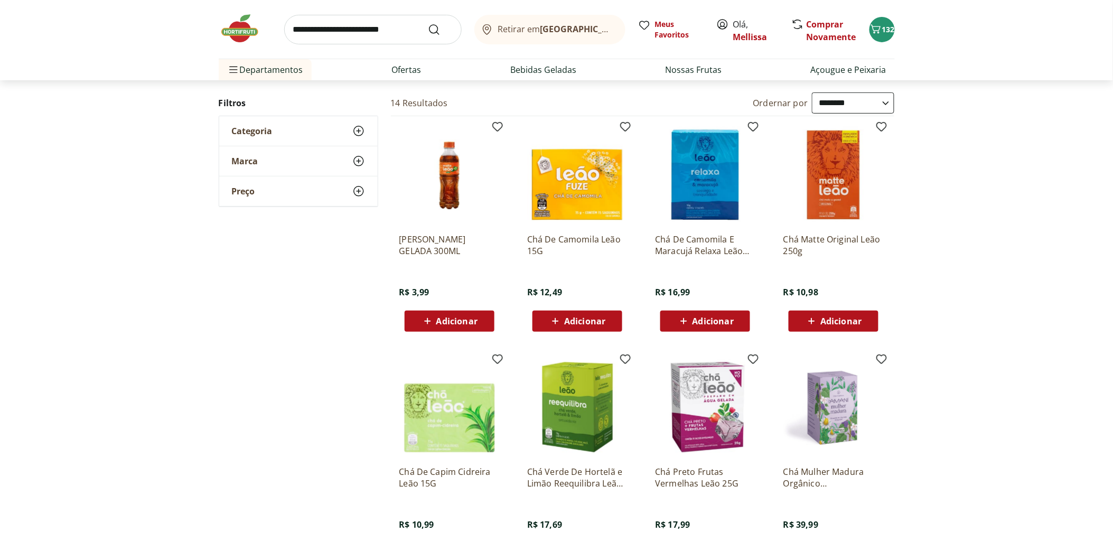
scroll to position [117, 0]
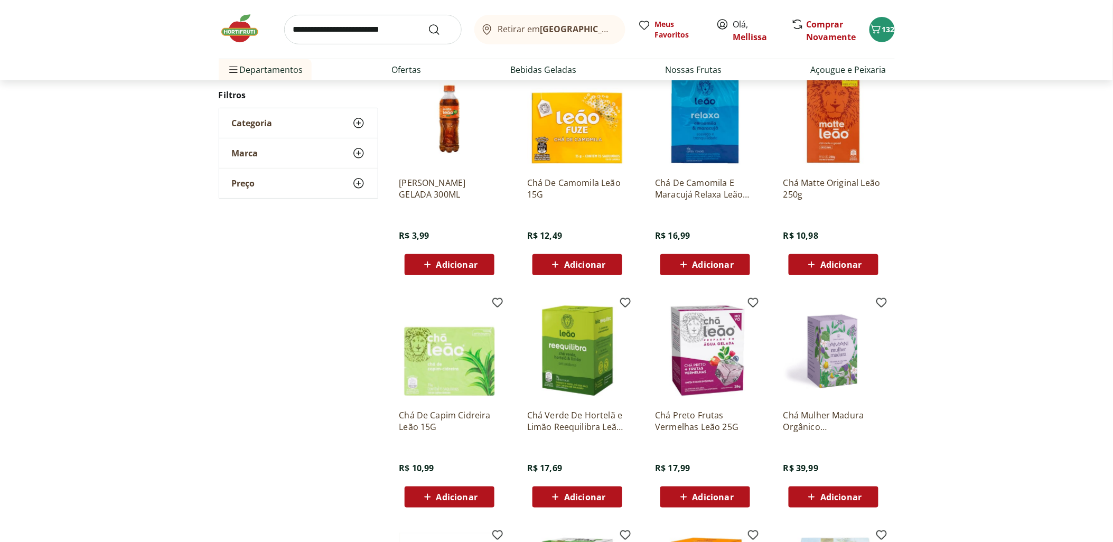
click at [606, 268] on div "Adicionar" at bounding box center [577, 264] width 73 height 19
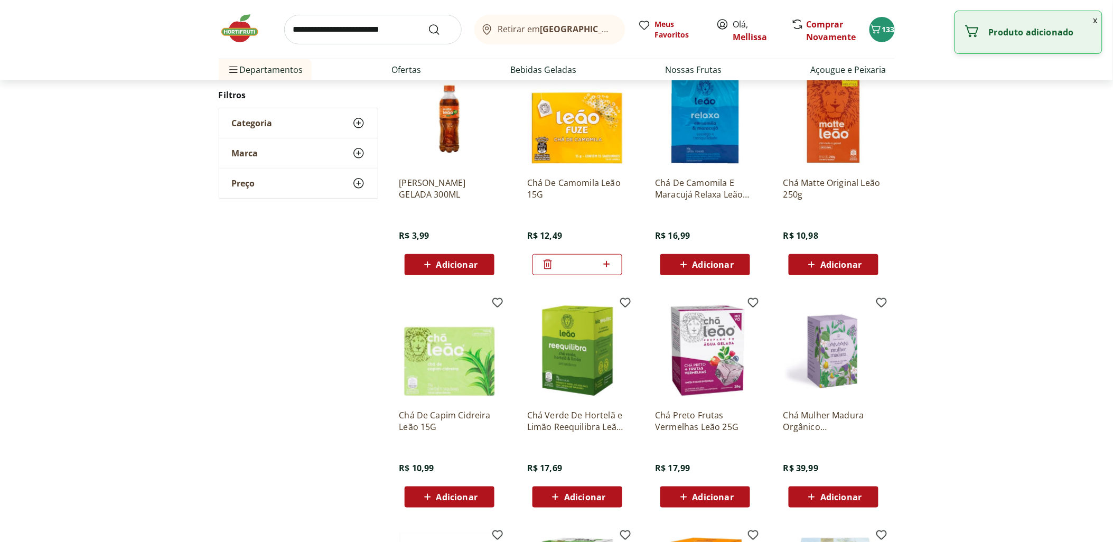
click at [699, 253] on div "Chá De Camomila E Maracujá Relaxa Leão 16G R$ 16,99 Adicionar" at bounding box center [705, 222] width 100 height 107
click at [749, 273] on button "Adicionar" at bounding box center [705, 264] width 90 height 21
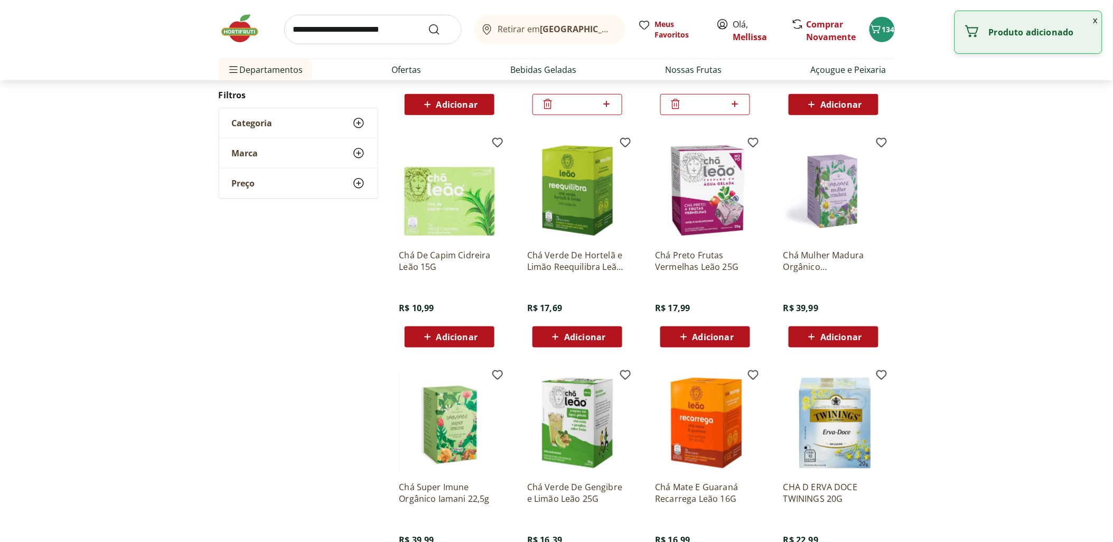
scroll to position [293, 0]
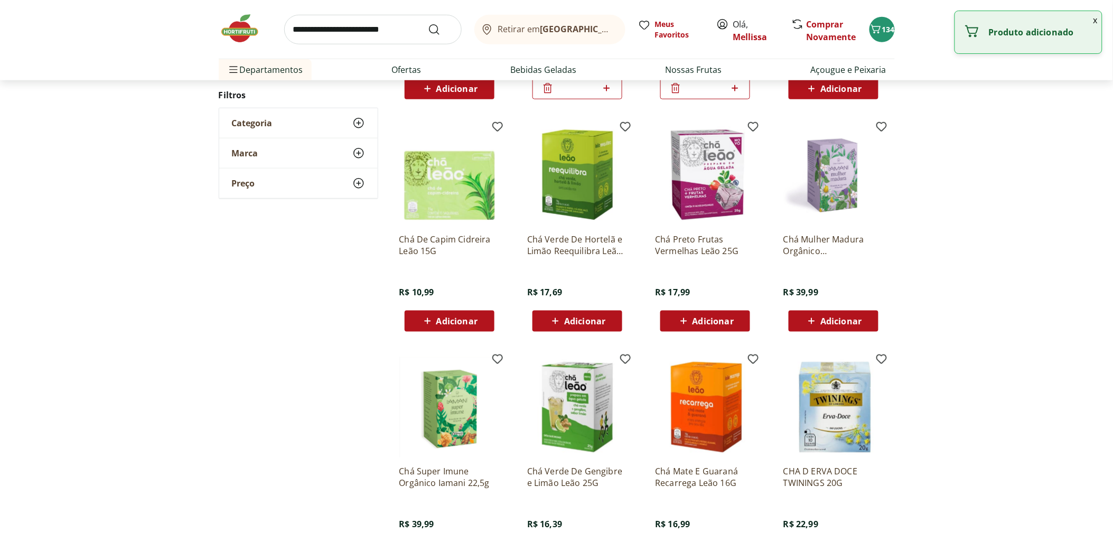
click at [600, 307] on div "Chá Verde De Hortelã e Limão Reequilibra Leão 18G R$ 17,69 Adicionar" at bounding box center [577, 278] width 100 height 107
click at [600, 315] on span "Adicionar" at bounding box center [577, 321] width 57 height 13
click at [465, 326] on span "Adicionar" at bounding box center [449, 321] width 57 height 13
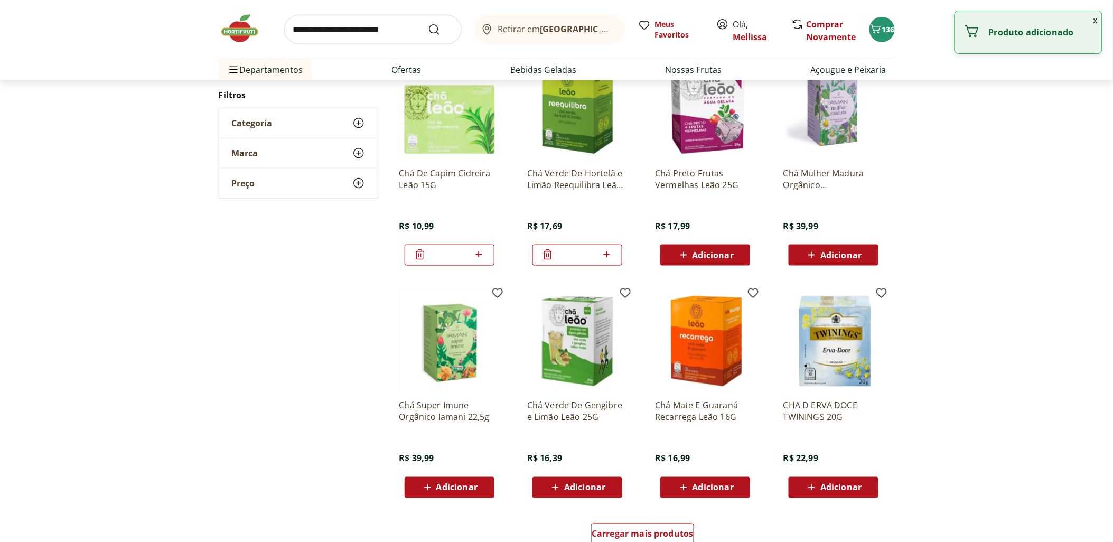
scroll to position [410, 0]
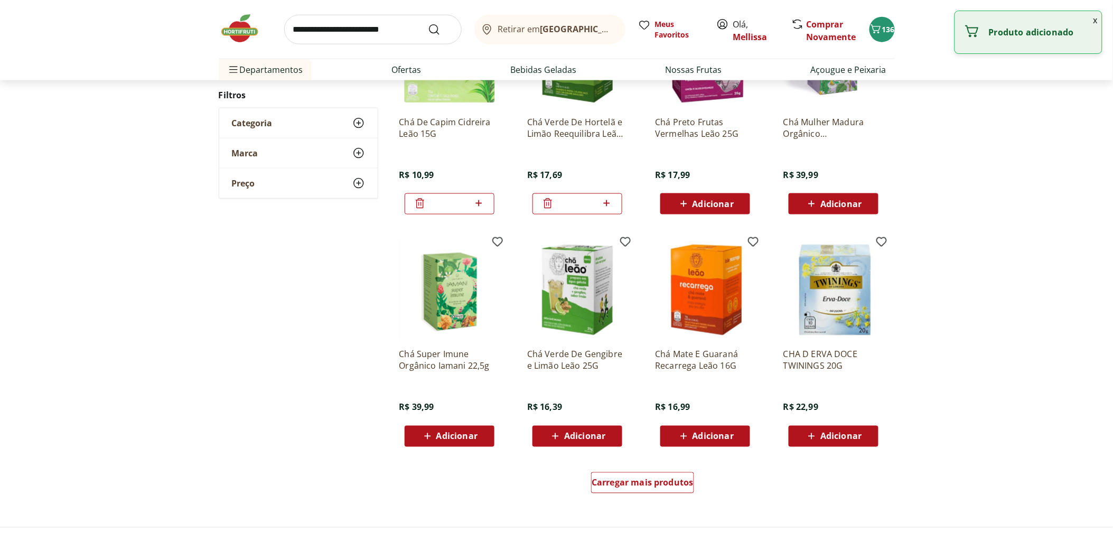
click at [734, 436] on div "Adicionar" at bounding box center [705, 436] width 73 height 19
click at [663, 472] on div "Carregar mais produtos" at bounding box center [642, 482] width 103 height 21
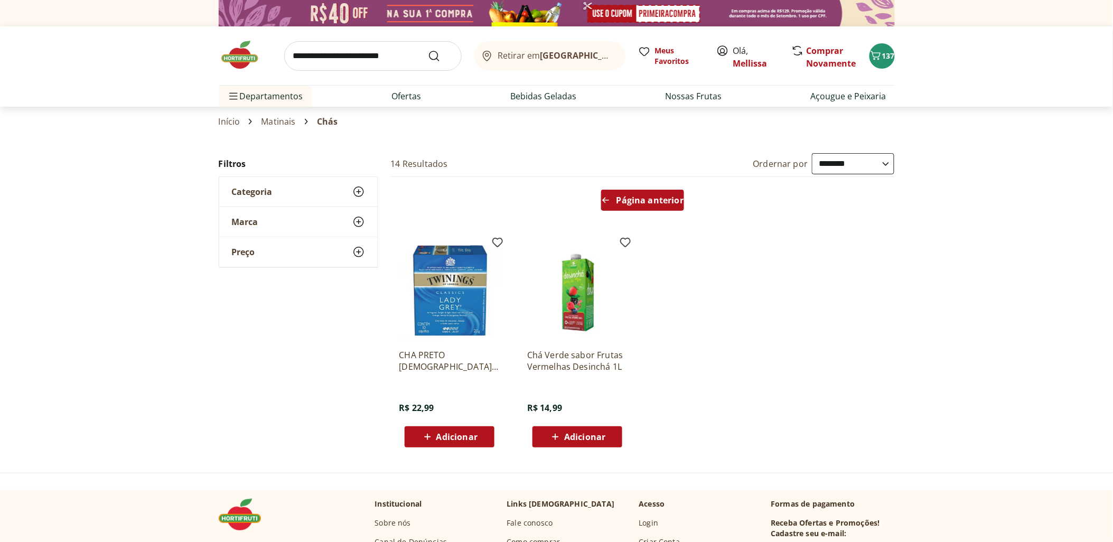
click at [669, 204] on span "Página anterior" at bounding box center [649, 200] width 67 height 8
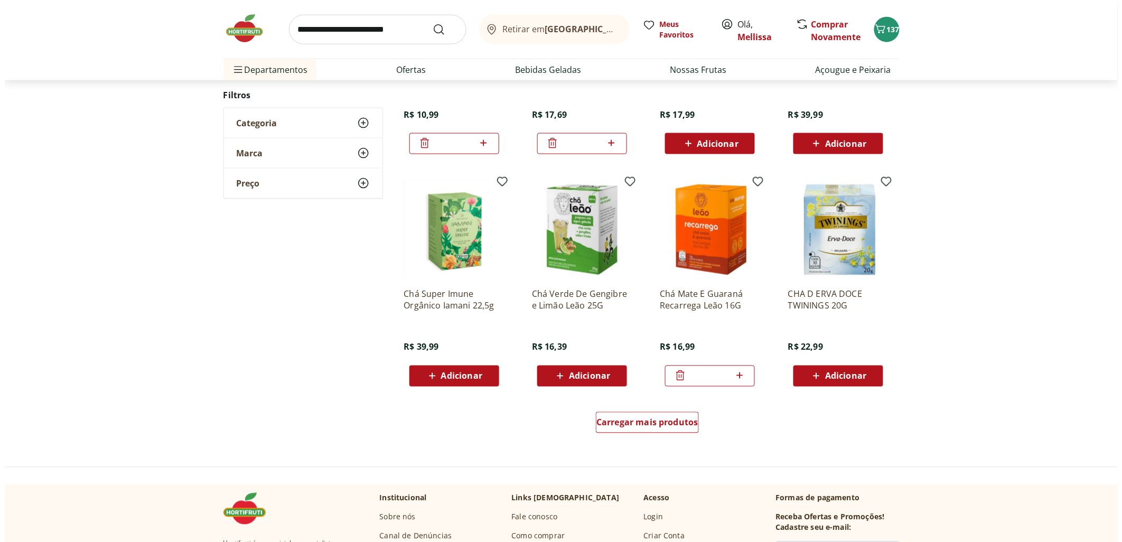
scroll to position [528, 0]
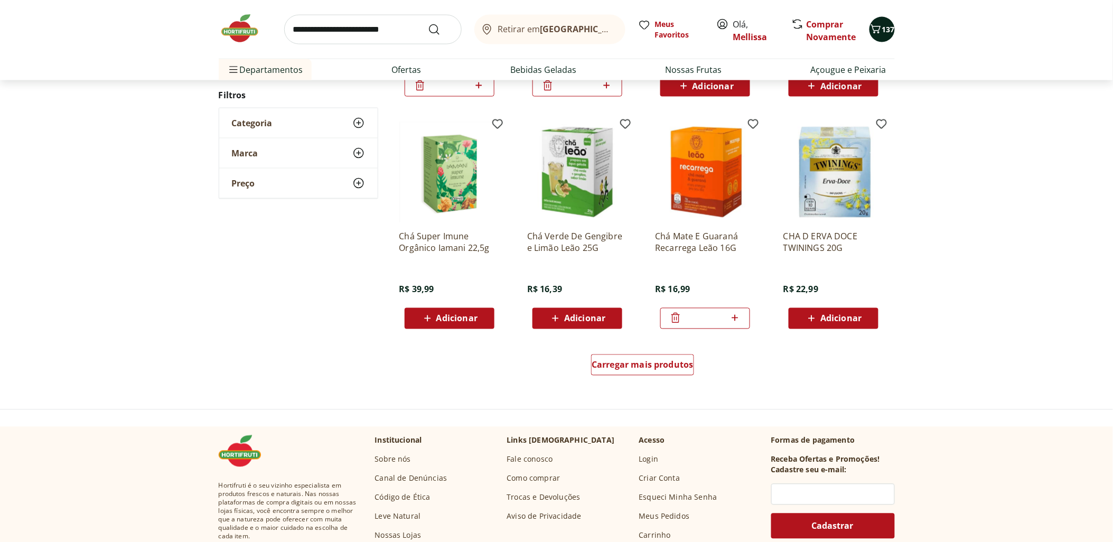
click at [885, 33] on span "137" at bounding box center [888, 29] width 13 height 10
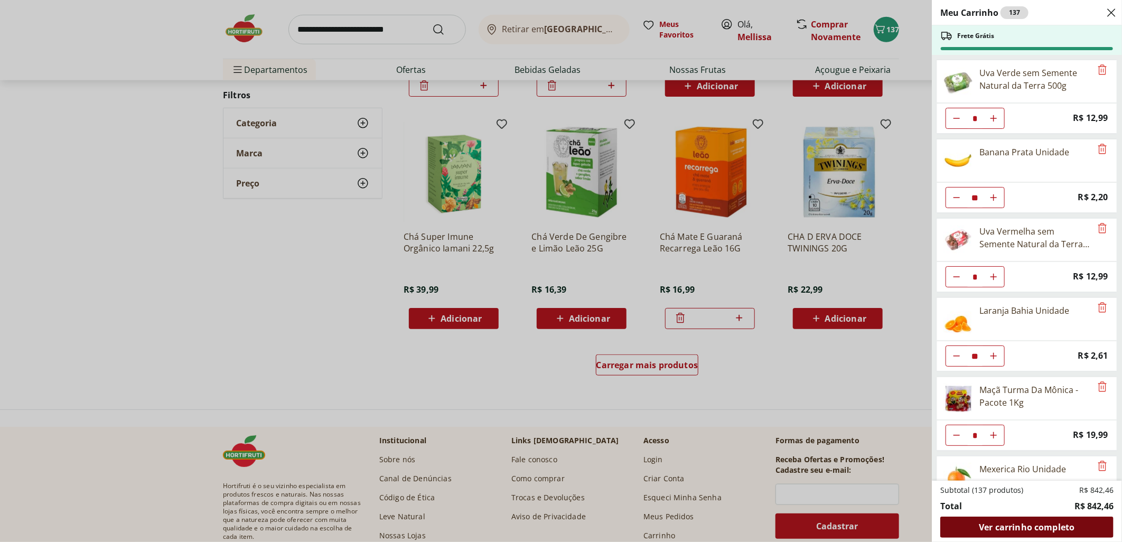
click at [984, 524] on span "Ver carrinho completo" at bounding box center [1027, 527] width 96 height 8
